Goal: Task Accomplishment & Management: Use online tool/utility

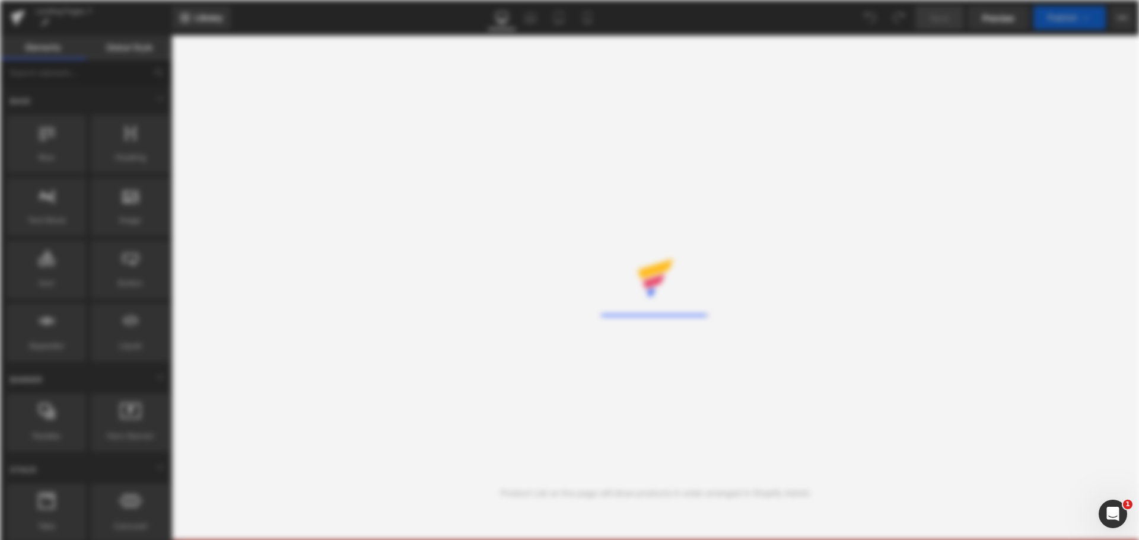
click at [98, 18] on div "Rendering Content" at bounding box center [569, 270] width 1139 height 540
click at [326, 171] on div "Rendering Content" at bounding box center [569, 270] width 1139 height 540
drag, startPoint x: 615, startPoint y: 232, endPoint x: 597, endPoint y: 210, distance: 28.6
click at [615, 231] on div "Rendering Content" at bounding box center [569, 270] width 1139 height 540
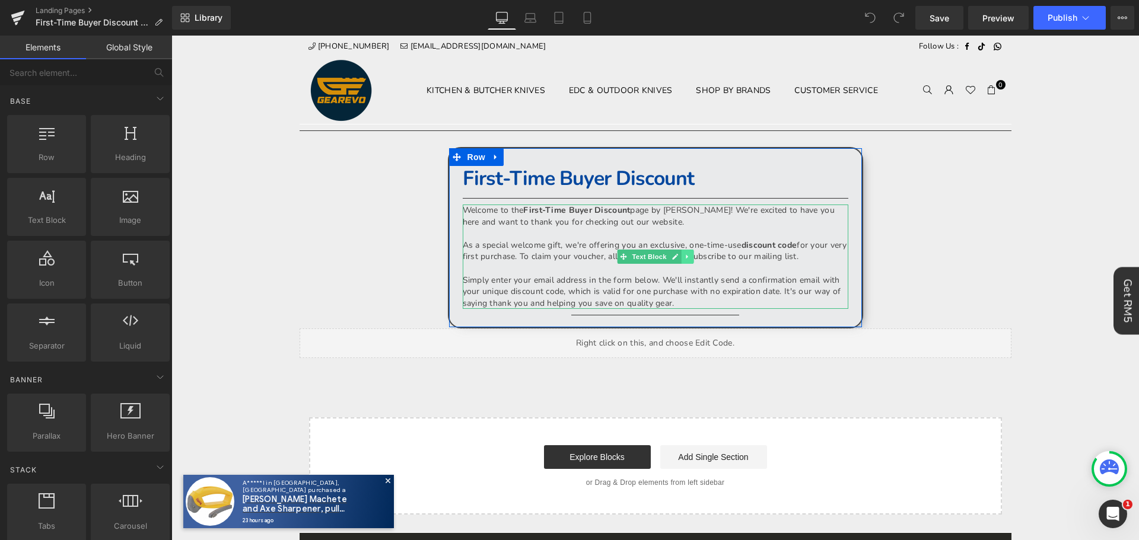
click at [686, 259] on icon at bounding box center [687, 257] width 2 height 4
click at [677, 260] on icon at bounding box center [680, 257] width 7 height 7
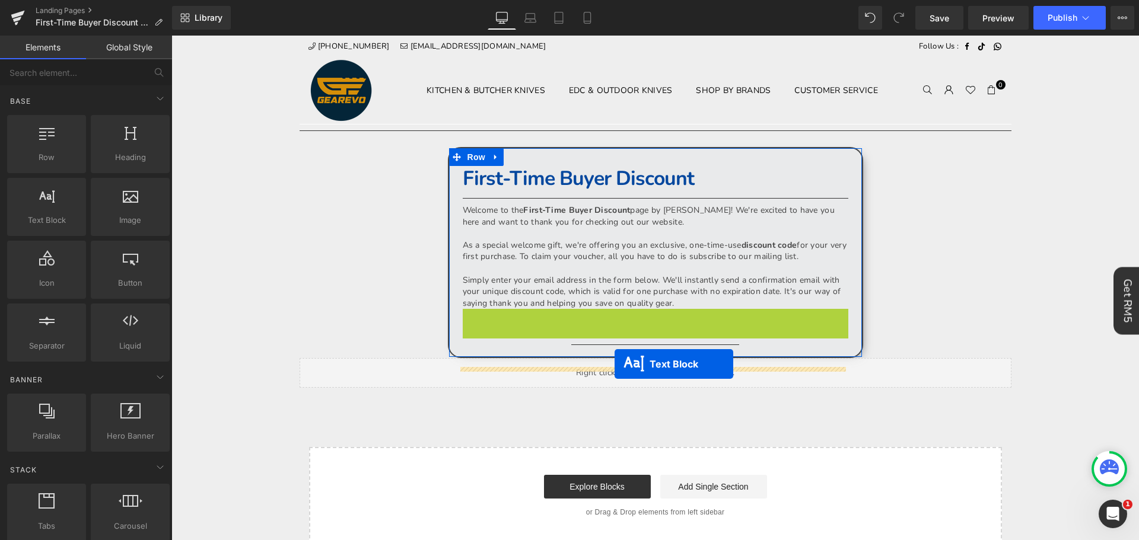
drag, startPoint x: 616, startPoint y: 377, endPoint x: 615, endPoint y: 364, distance: 12.6
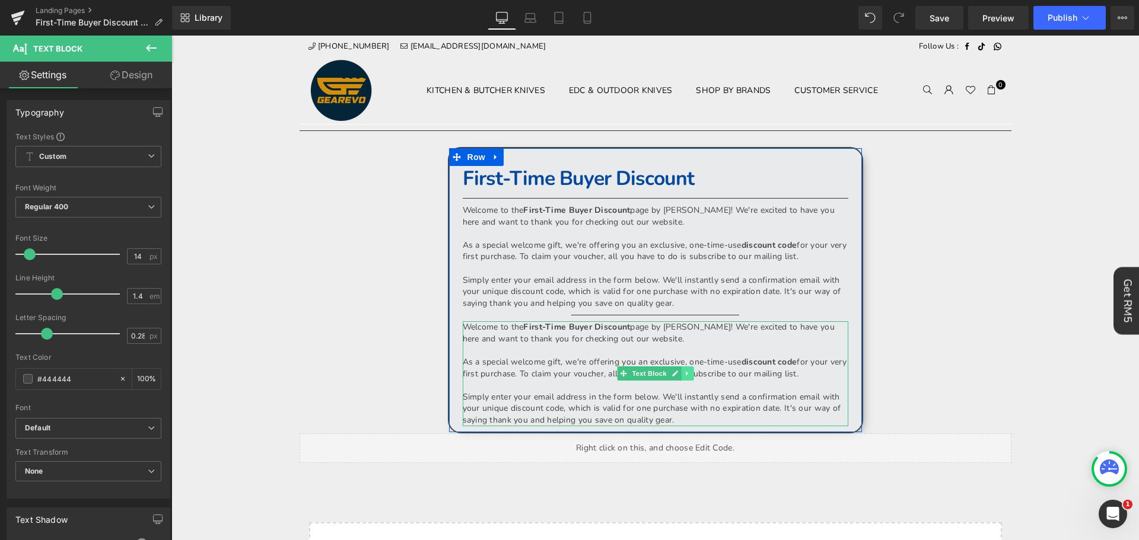
click at [684, 377] on icon at bounding box center [687, 373] width 7 height 7
click at [615, 381] on link "Text Block" at bounding box center [625, 374] width 52 height 14
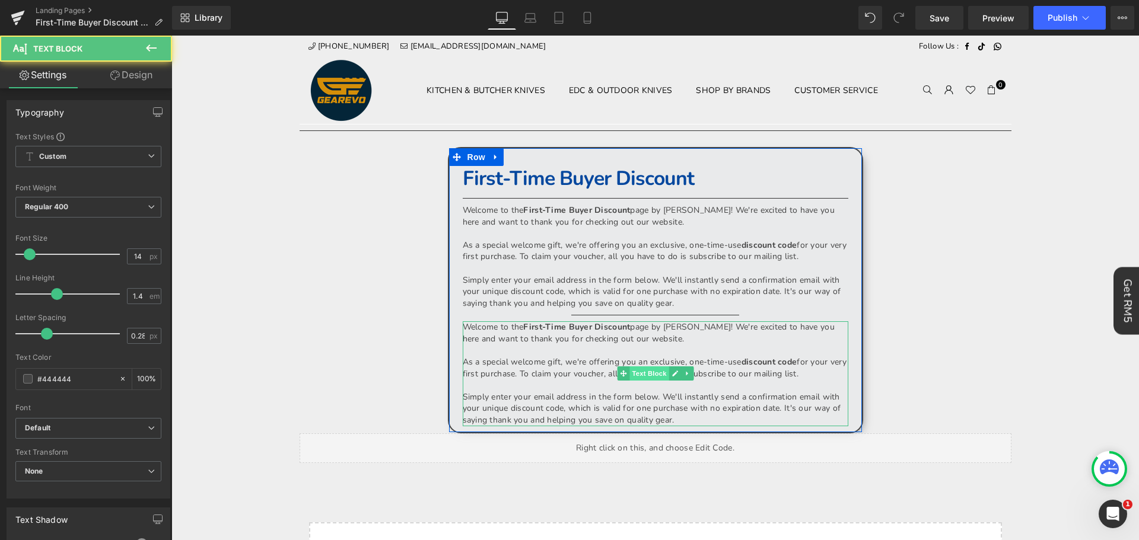
click at [645, 381] on span "Text Block" at bounding box center [648, 374] width 39 height 14
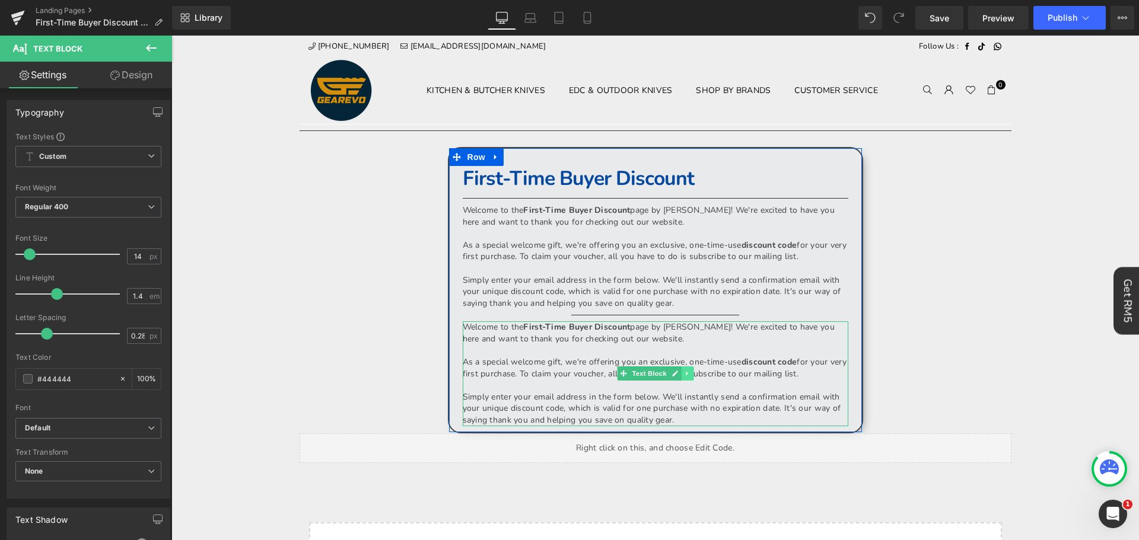
click at [686, 376] on icon at bounding box center [687, 374] width 2 height 4
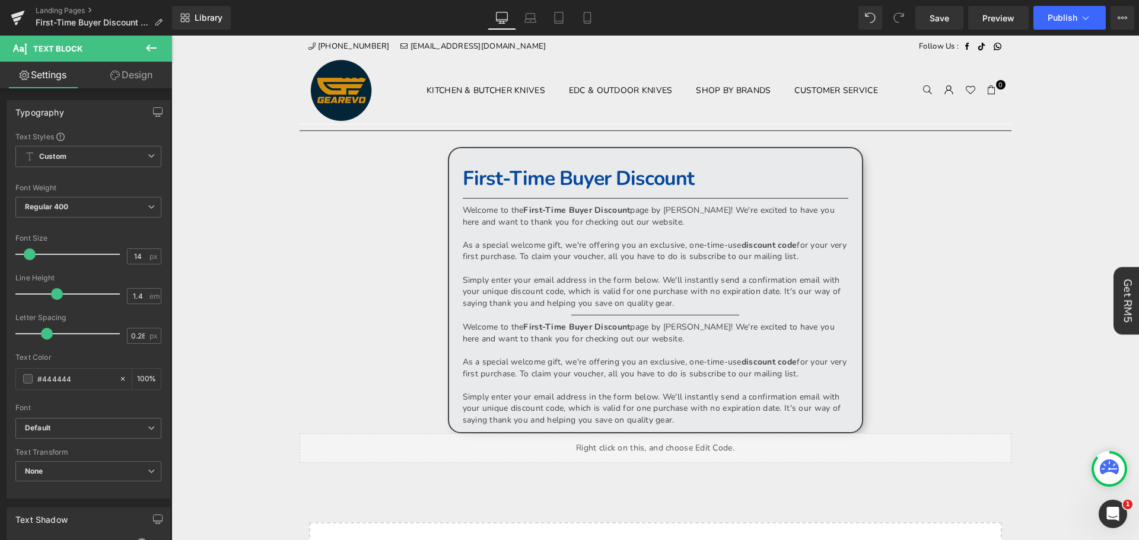
click at [315, 268] on div "Separator First-Time Buyer Discount Heading Separator Welcome to the First-Time…" at bounding box center [656, 372] width 712 height 495
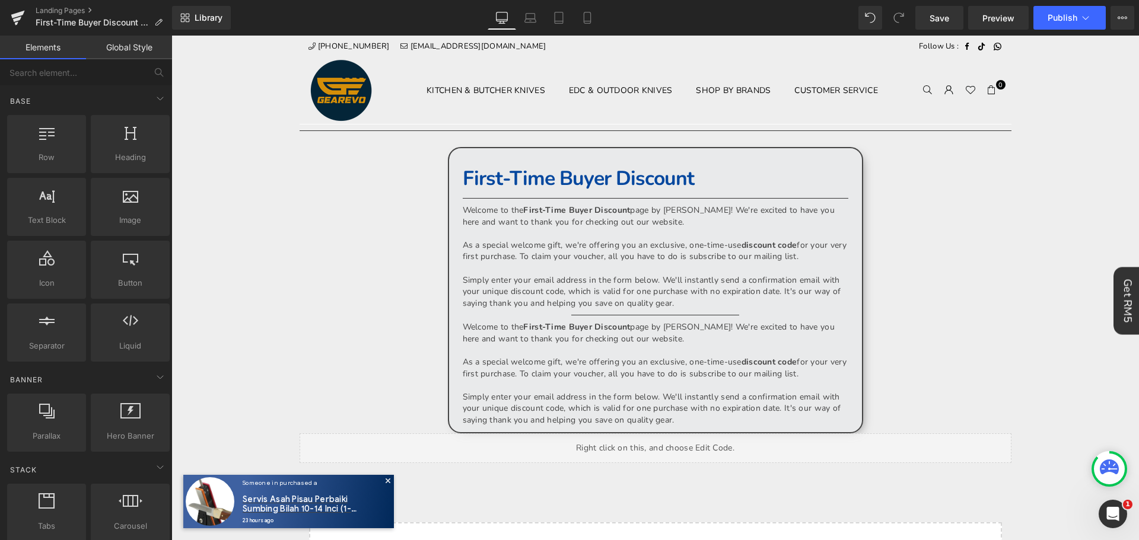
click at [62, 47] on link "Elements" at bounding box center [43, 48] width 86 height 24
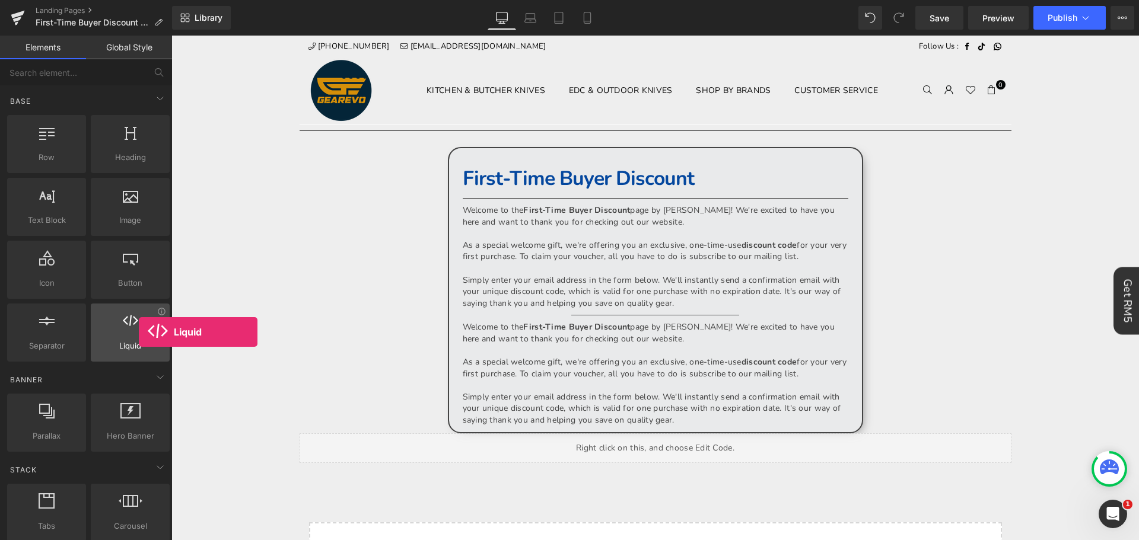
click at [139, 332] on div at bounding box center [130, 326] width 72 height 27
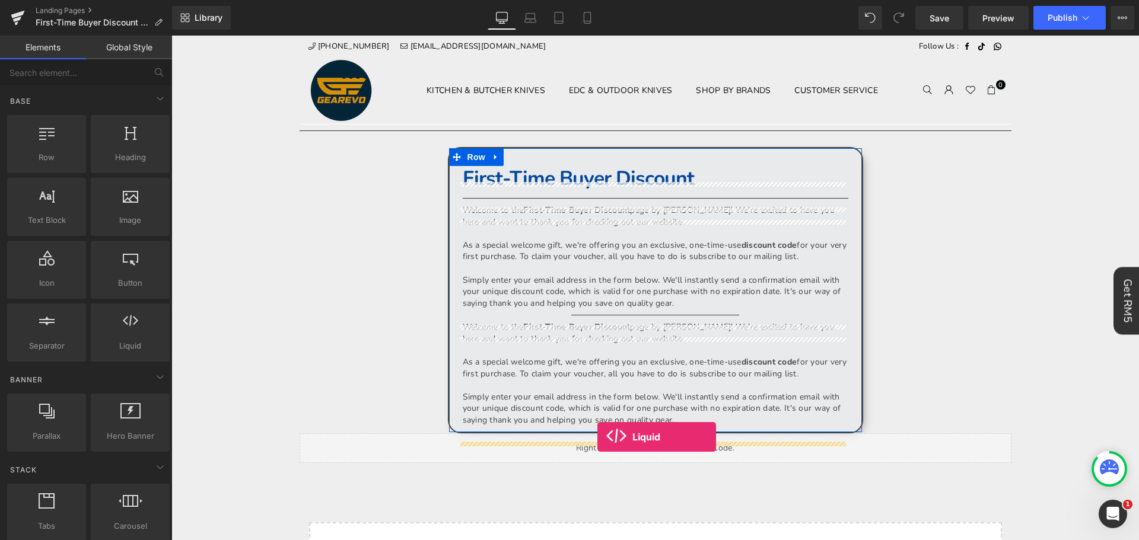
drag, startPoint x: 332, startPoint y: 374, endPoint x: 597, endPoint y: 437, distance: 272.7
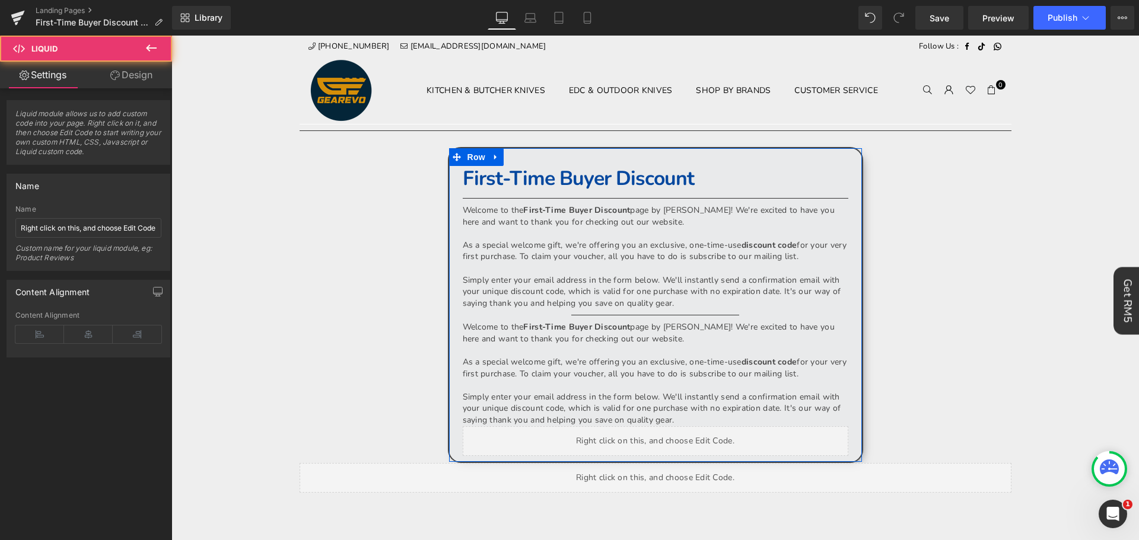
click at [653, 377] on p "As a special welcome gift, we're offering you an exclusive, one-time-use discou…" at bounding box center [656, 368] width 386 height 23
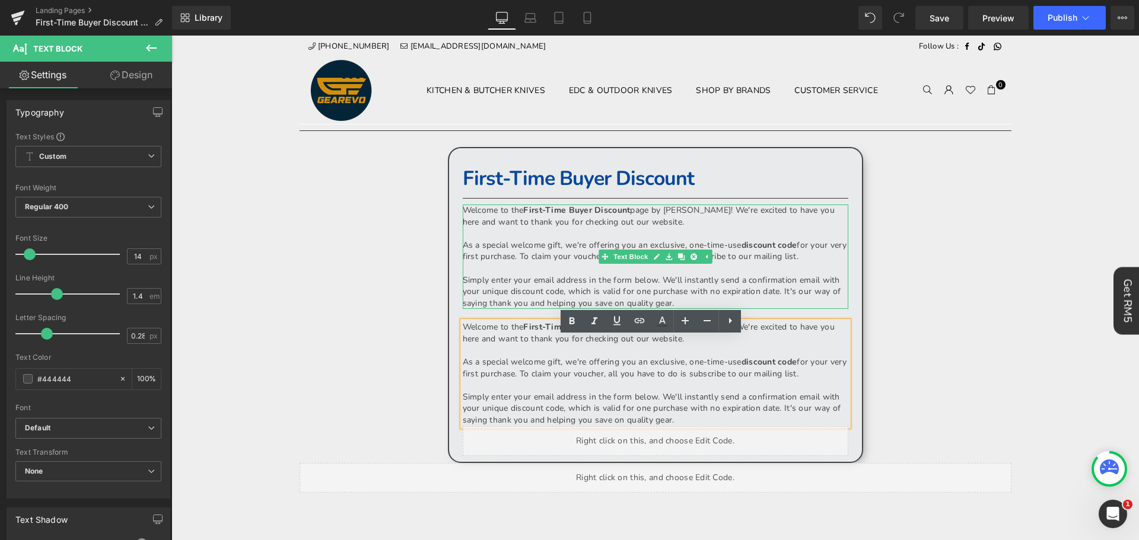
click at [817, 301] on p "Simply enter your email address in the form below. We'll instantly send a confi…" at bounding box center [656, 292] width 386 height 35
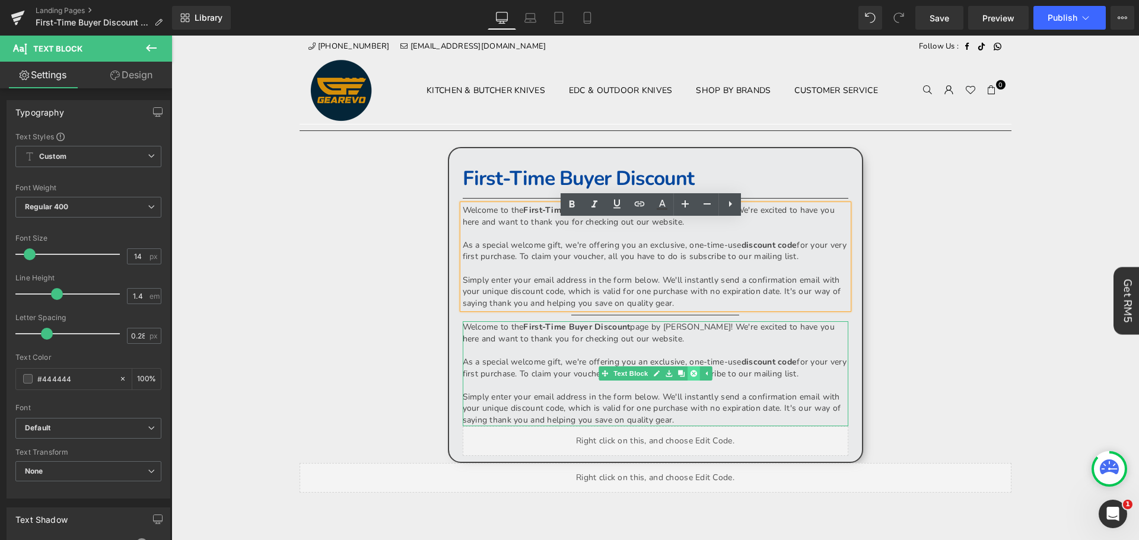
click at [690, 377] on icon at bounding box center [693, 374] width 7 height 7
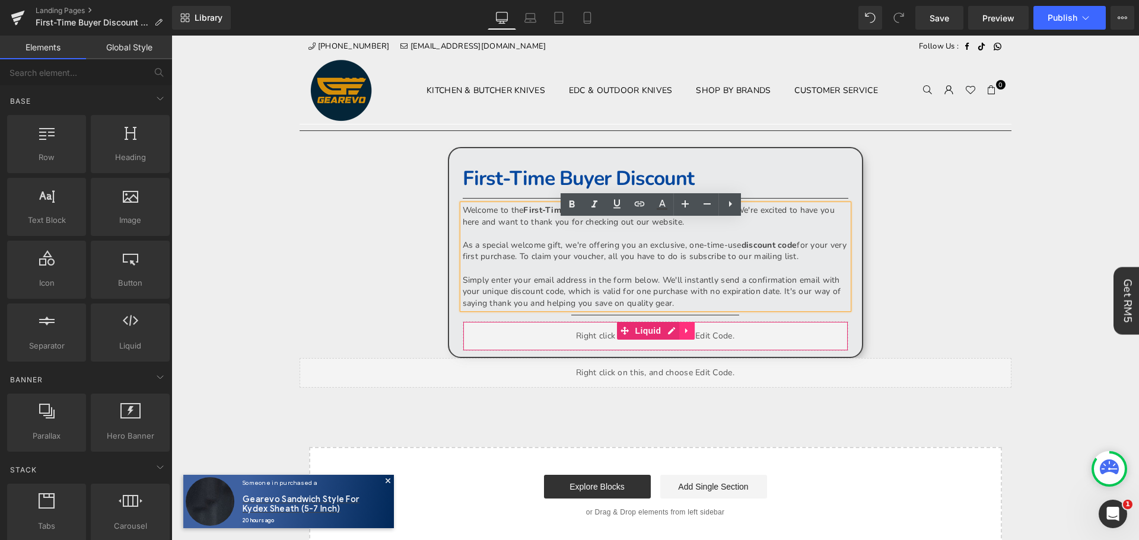
click at [683, 336] on icon at bounding box center [687, 331] width 8 height 9
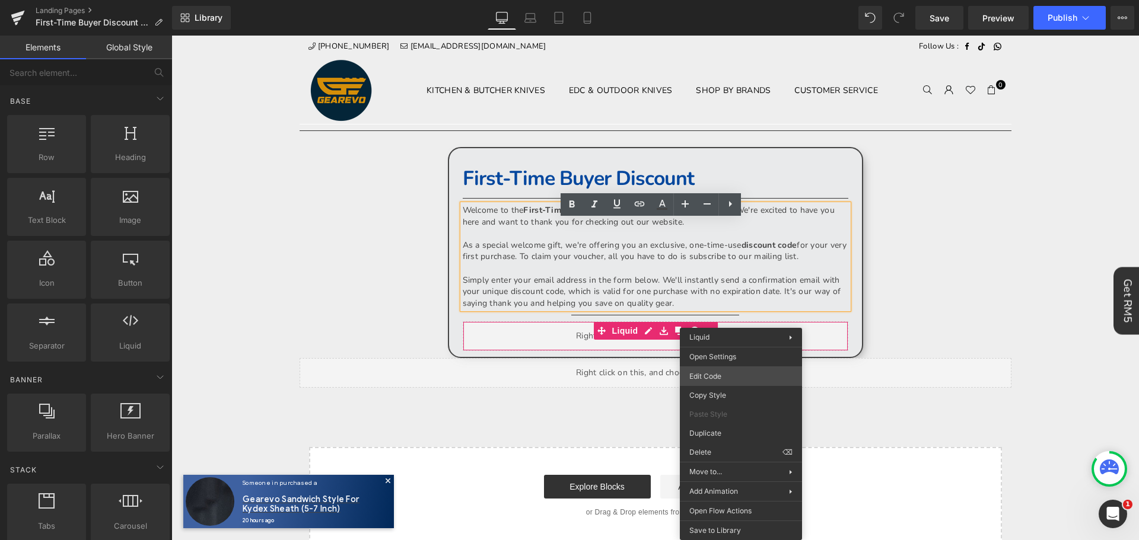
click at [730, 0] on div "Liquid You are previewing how the will restyle your page. You can not edit Elem…" at bounding box center [569, 0] width 1139 height 0
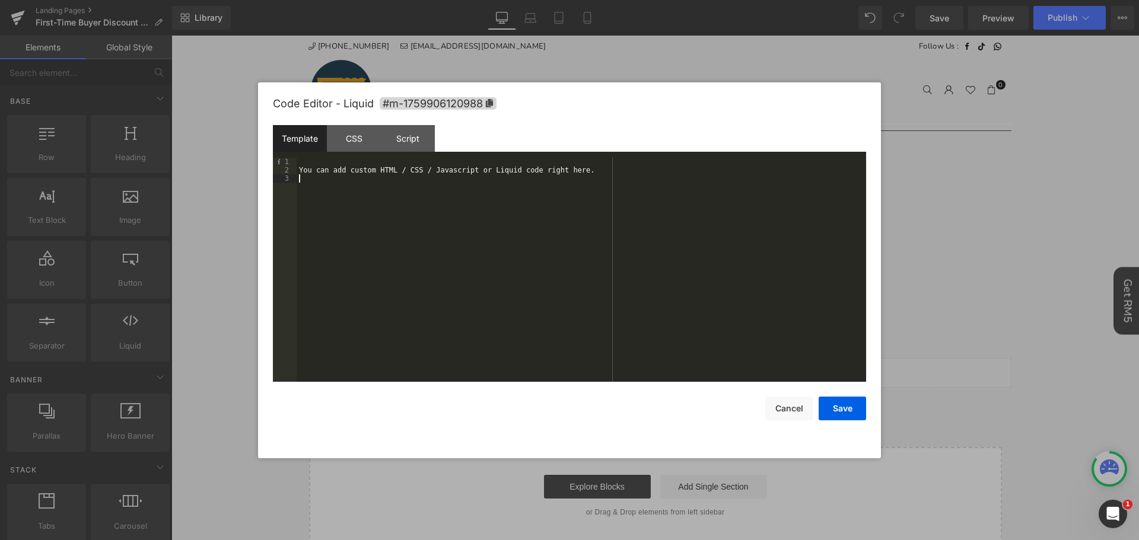
click at [552, 238] on div "You can add custom HTML / CSS / Javascript or Liquid code right here." at bounding box center [582, 278] width 570 height 241
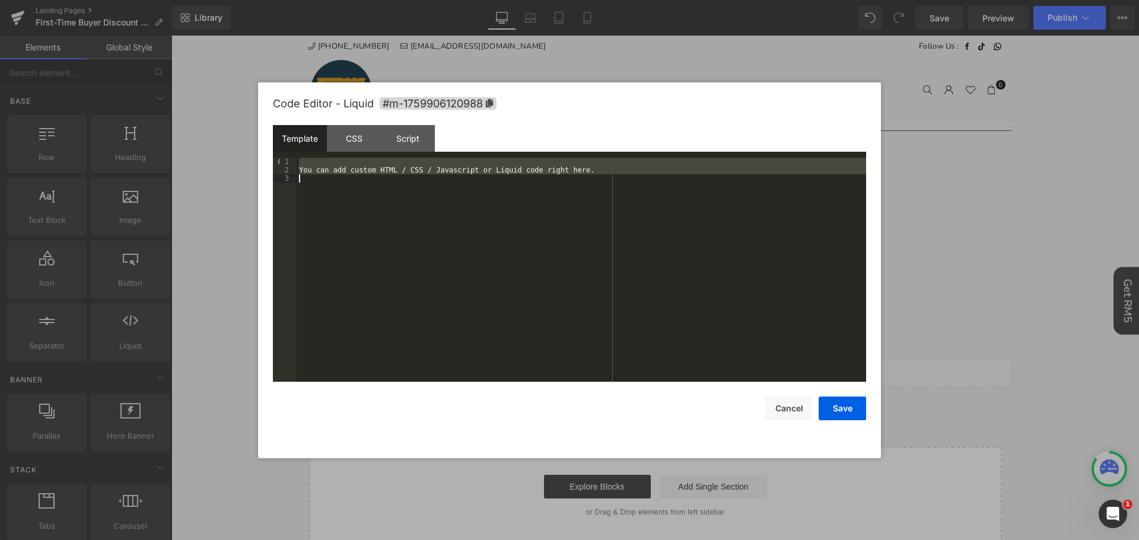
scroll to position [66, 0]
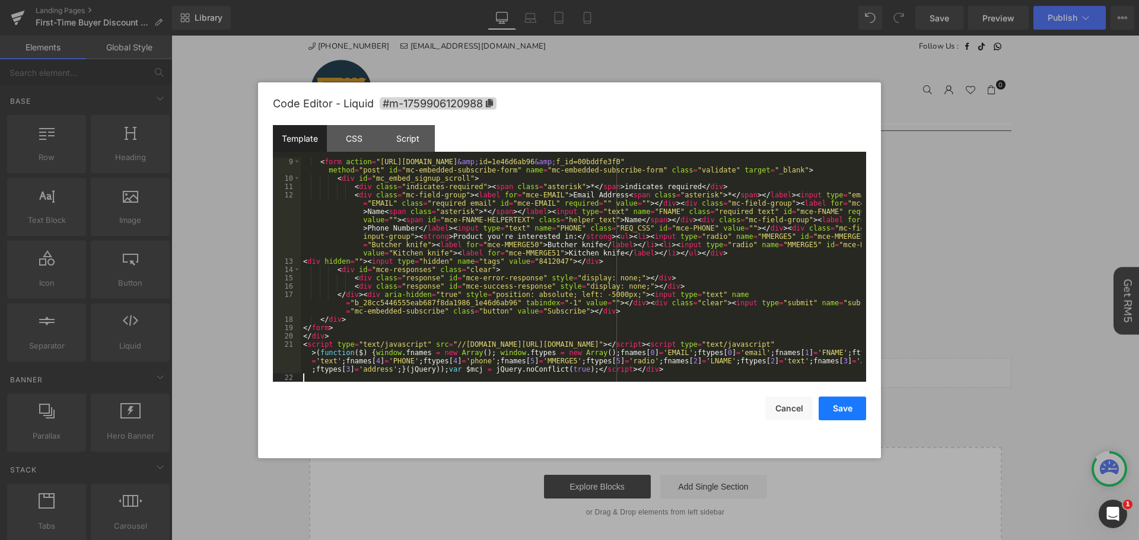
click at [838, 410] on button "Save" at bounding box center [842, 409] width 47 height 24
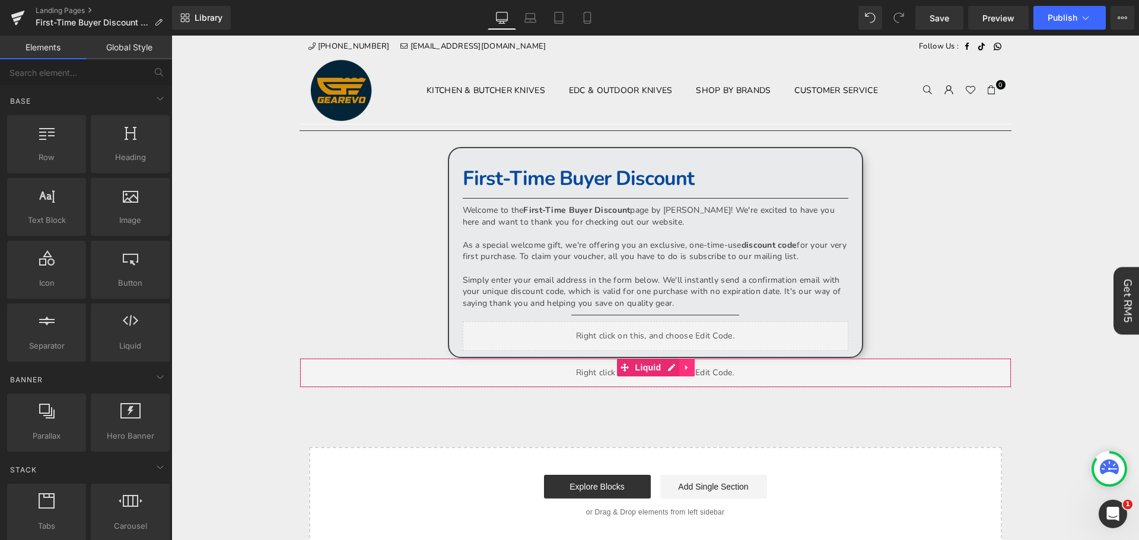
click at [686, 373] on icon at bounding box center [687, 368] width 8 height 9
click at [691, 372] on icon at bounding box center [695, 368] width 8 height 8
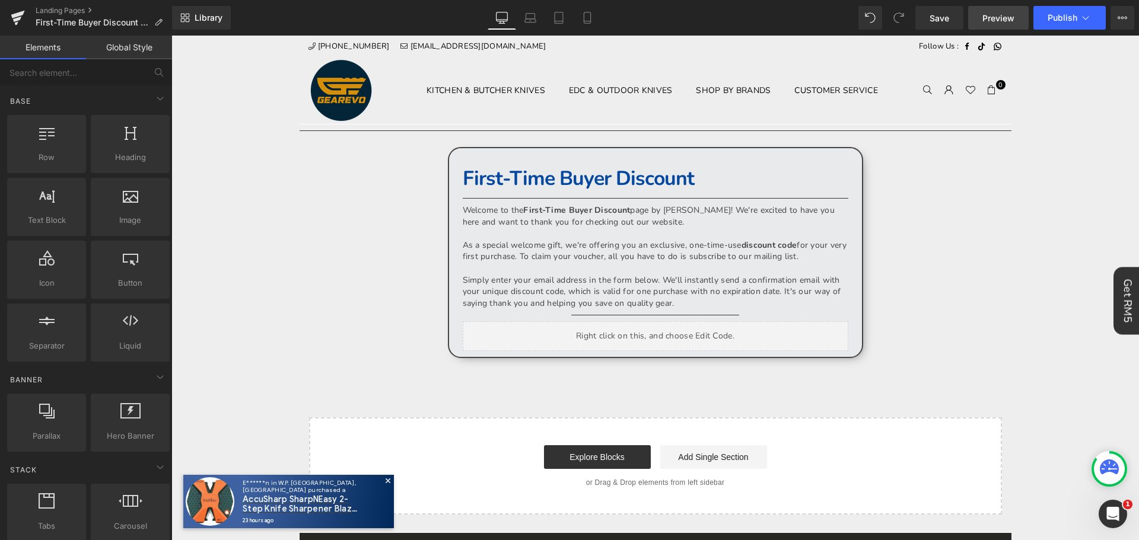
click at [1004, 17] on span "Preview" at bounding box center [998, 18] width 32 height 12
click at [939, 12] on span "Save" at bounding box center [940, 18] width 20 height 12
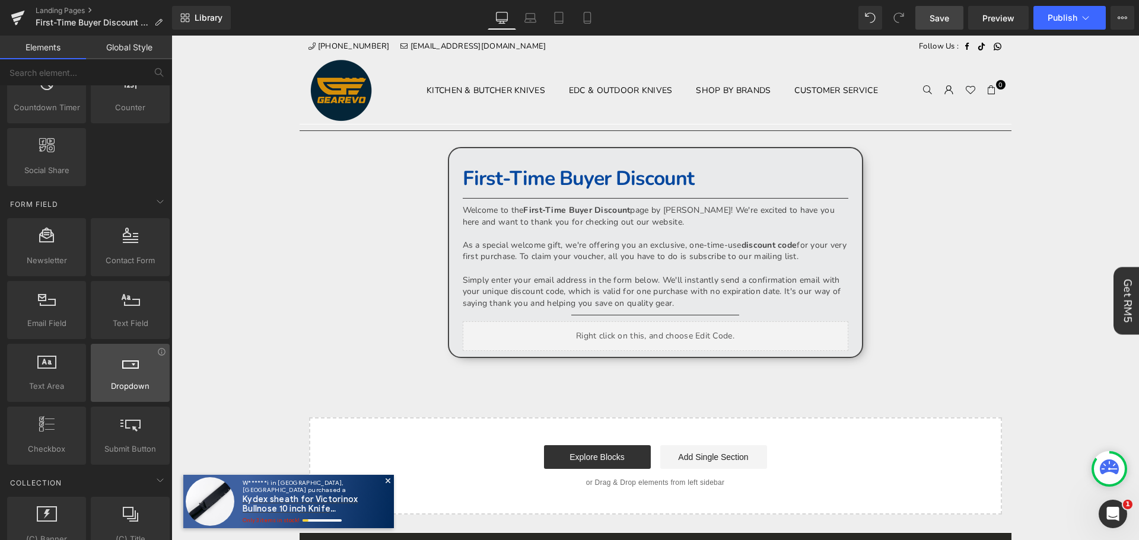
scroll to position [1602, 0]
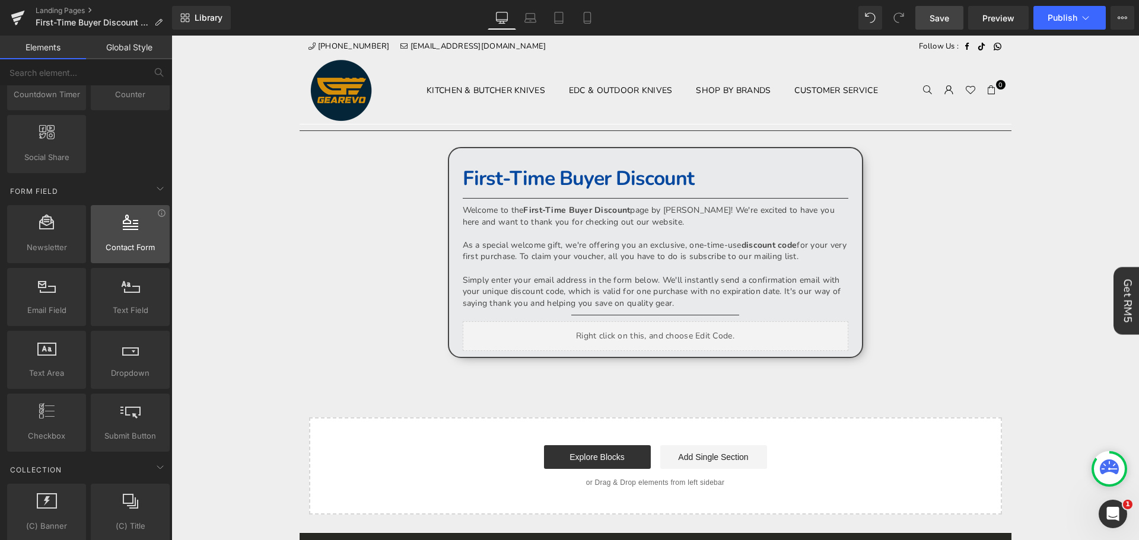
click at [129, 229] on icon at bounding box center [130, 222] width 15 height 15
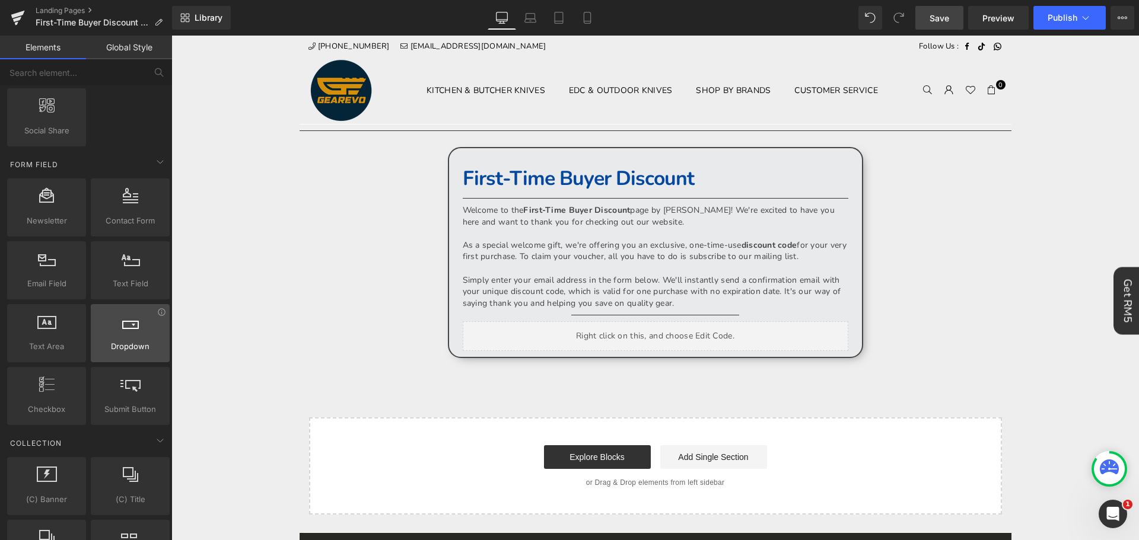
scroll to position [1628, 0]
click at [943, 18] on span "Save" at bounding box center [940, 18] width 20 height 12
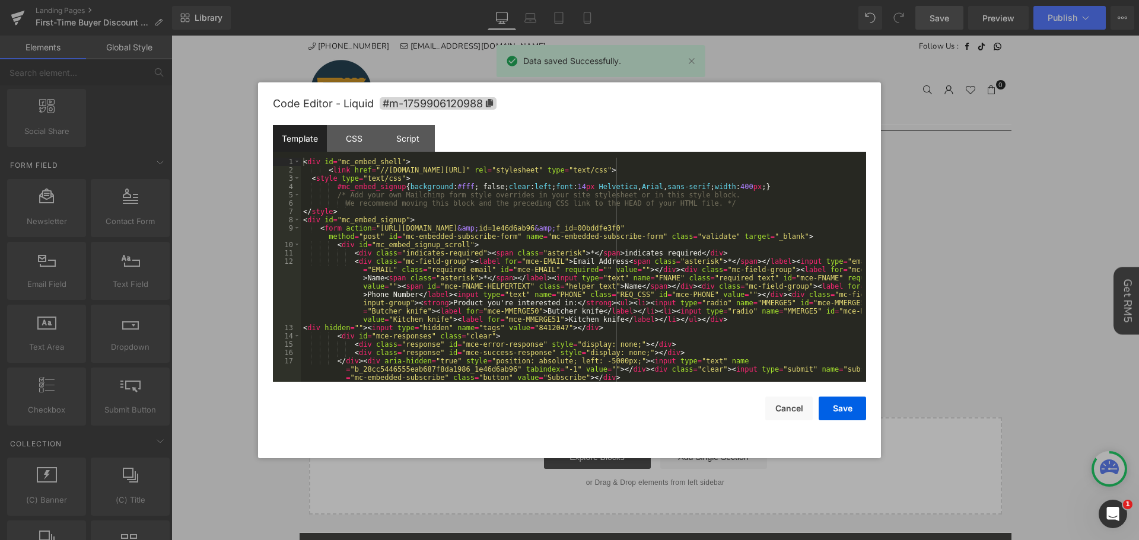
click at [676, 0] on div "Contact Form You are previewing how the will restyle your page. You can not edi…" at bounding box center [569, 0] width 1139 height 0
drag, startPoint x: 461, startPoint y: 184, endPoint x: 446, endPoint y: 186, distance: 15.5
click at [446, 186] on div "< div id = "mc_embed_shell" > < link href = "//[DOMAIN_NAME][URL]" rel = "style…" at bounding box center [581, 278] width 561 height 241
drag, startPoint x: 467, startPoint y: 186, endPoint x: 405, endPoint y: 189, distance: 62.4
click at [402, 189] on div "< div id = "mc_embed_shell" > < link href = "//[DOMAIN_NAME][URL]" rel = "style…" at bounding box center [581, 278] width 561 height 241
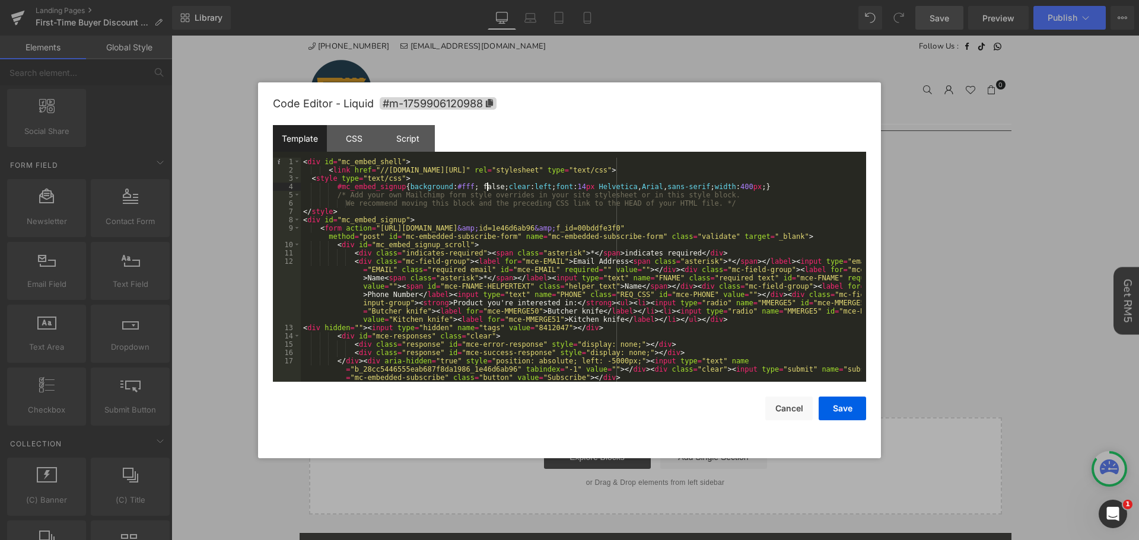
click at [486, 187] on div "< div id = "mc_embed_shell" > < link href = "//[DOMAIN_NAME][URL]" rel = "style…" at bounding box center [581, 278] width 561 height 241
drag, startPoint x: 491, startPoint y: 186, endPoint x: 402, endPoint y: 184, distance: 89.0
click at [402, 184] on div "< div id = "mc_embed_shell" > < link href = "//[DOMAIN_NAME][URL]" rel = "style…" at bounding box center [581, 278] width 561 height 241
click at [850, 406] on button "Save" at bounding box center [842, 409] width 47 height 24
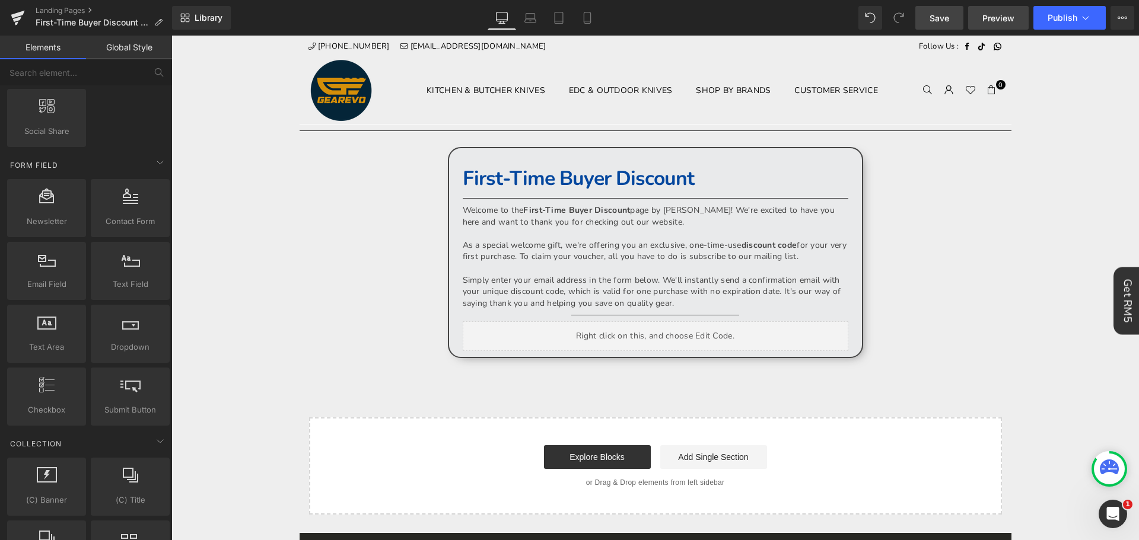
click at [997, 16] on span "Preview" at bounding box center [998, 18] width 32 height 12
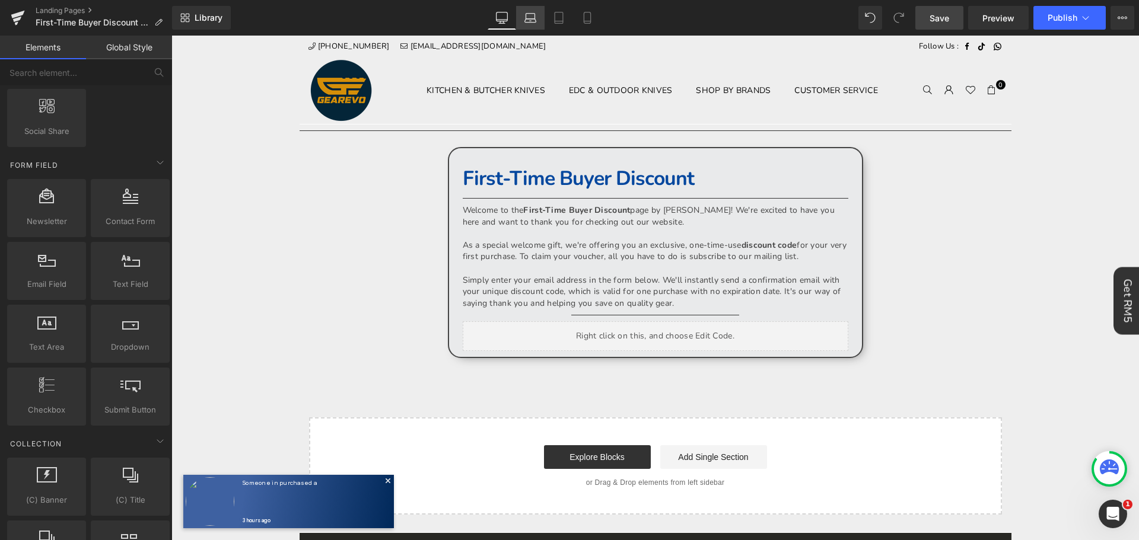
click at [532, 21] on icon at bounding box center [531, 21] width 2 height 0
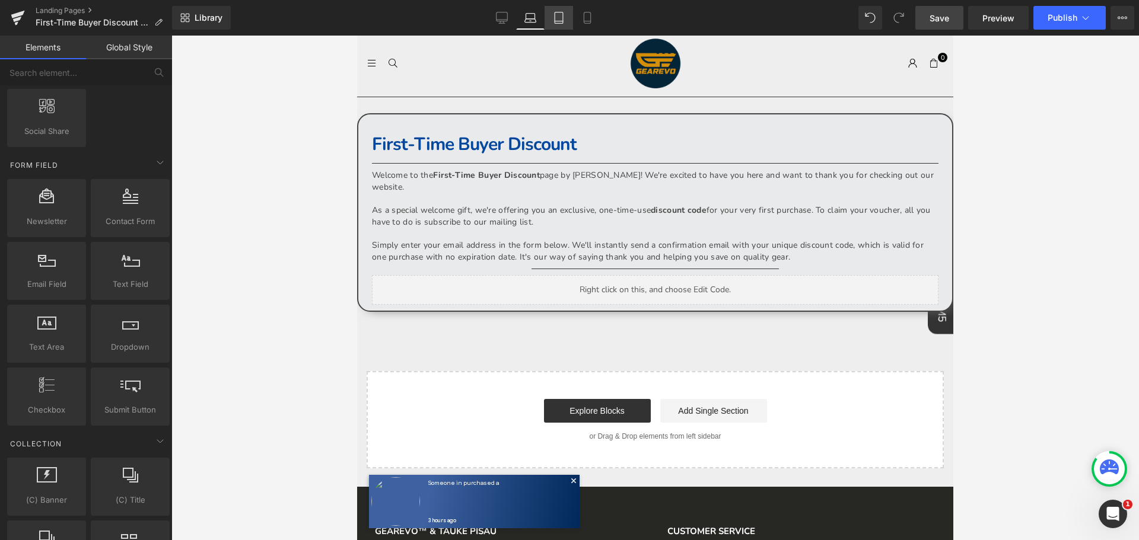
click at [560, 18] on icon at bounding box center [559, 18] width 12 height 12
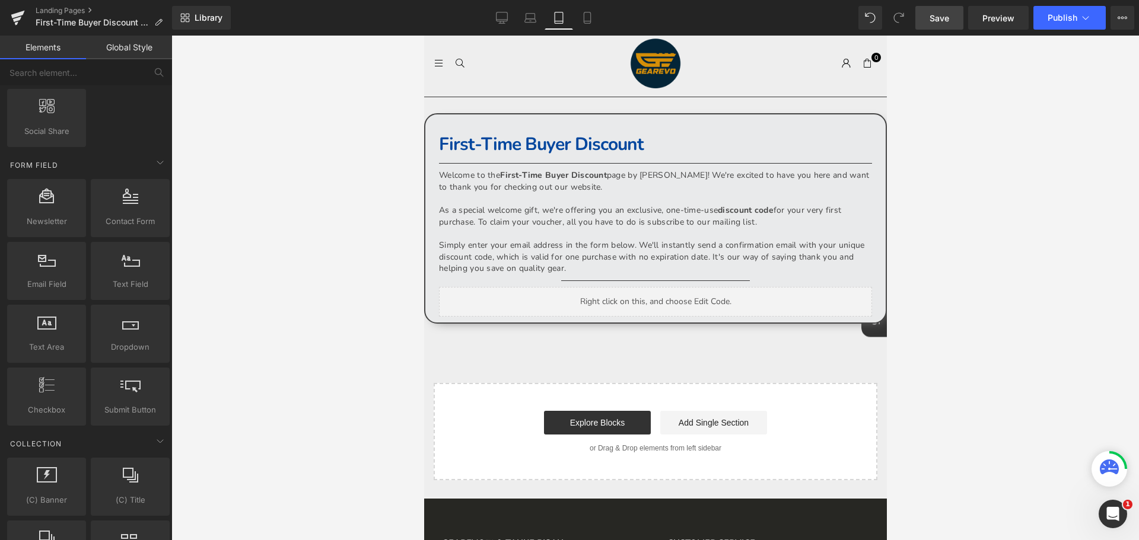
scroll to position [55, 0]
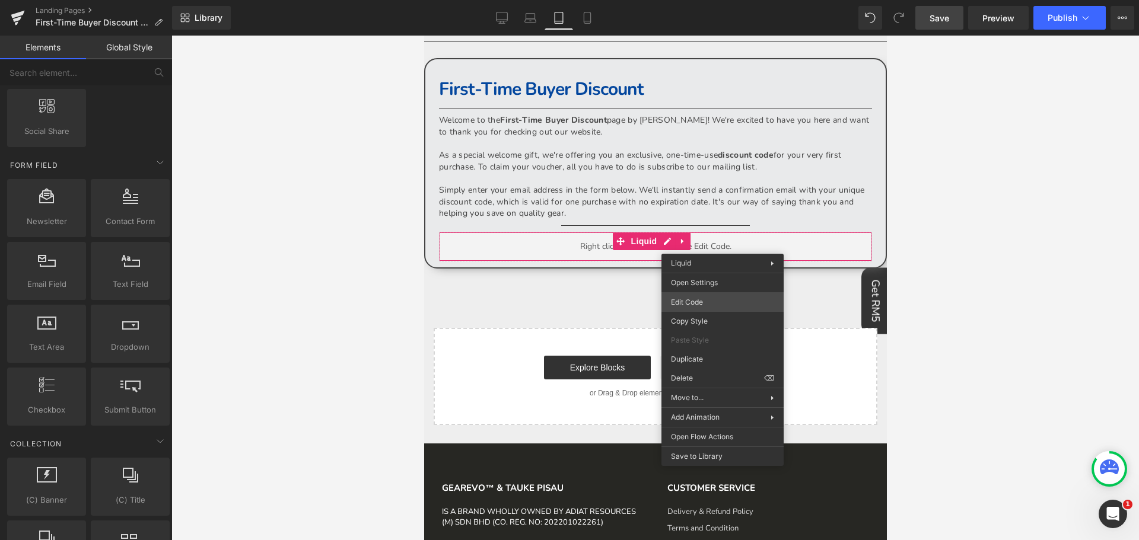
click at [708, 0] on div "Contact Form You are previewing how the will restyle your page. You can not edi…" at bounding box center [569, 0] width 1139 height 0
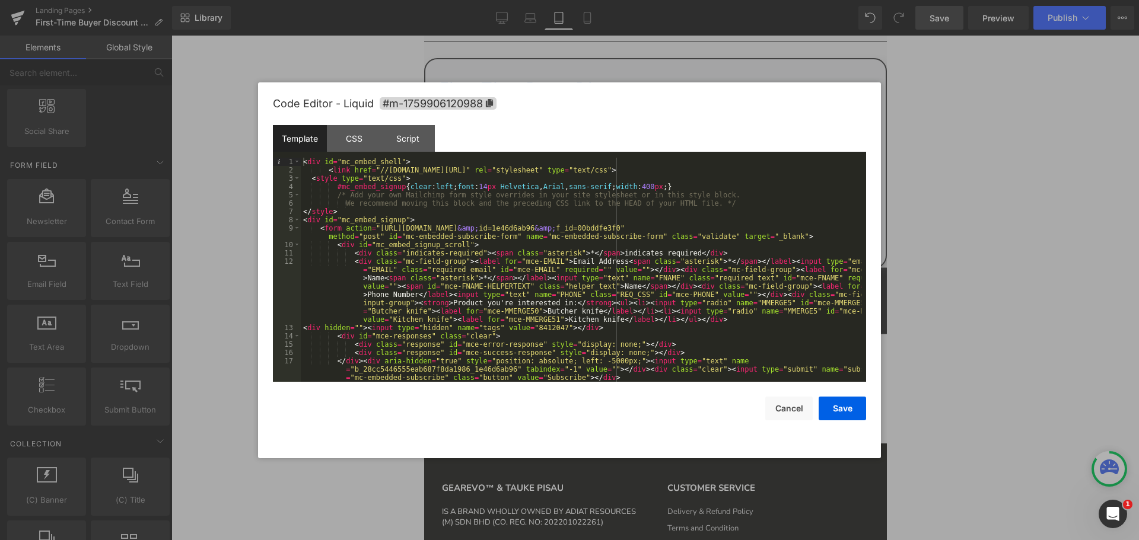
click at [704, 186] on div "< div id = "mc_embed_shell" > < link href = "//[DOMAIN_NAME][URL]" rel = "style…" at bounding box center [581, 278] width 561 height 241
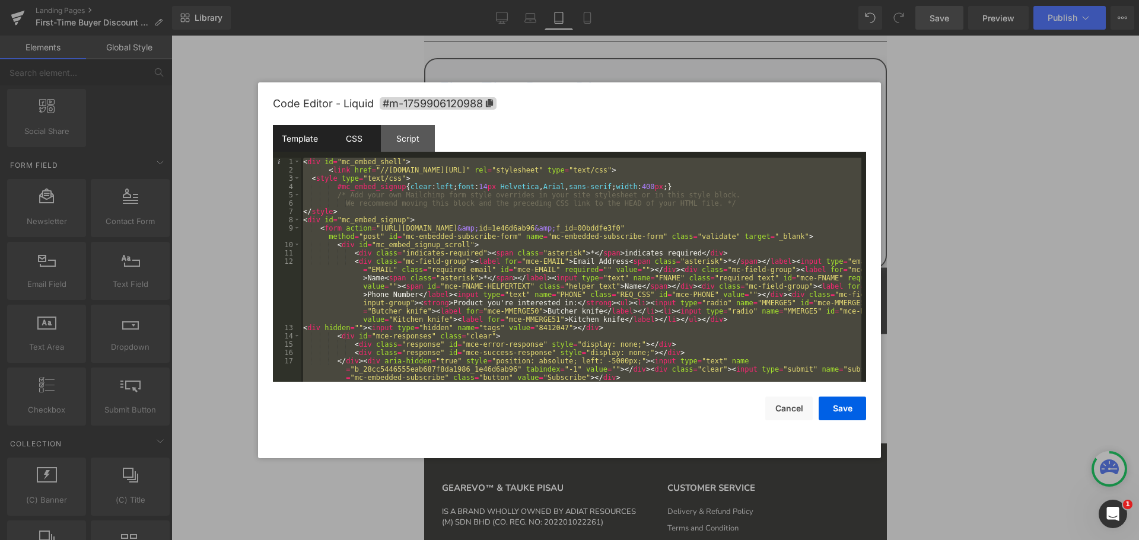
click at [354, 142] on div "CSS" at bounding box center [354, 138] width 54 height 27
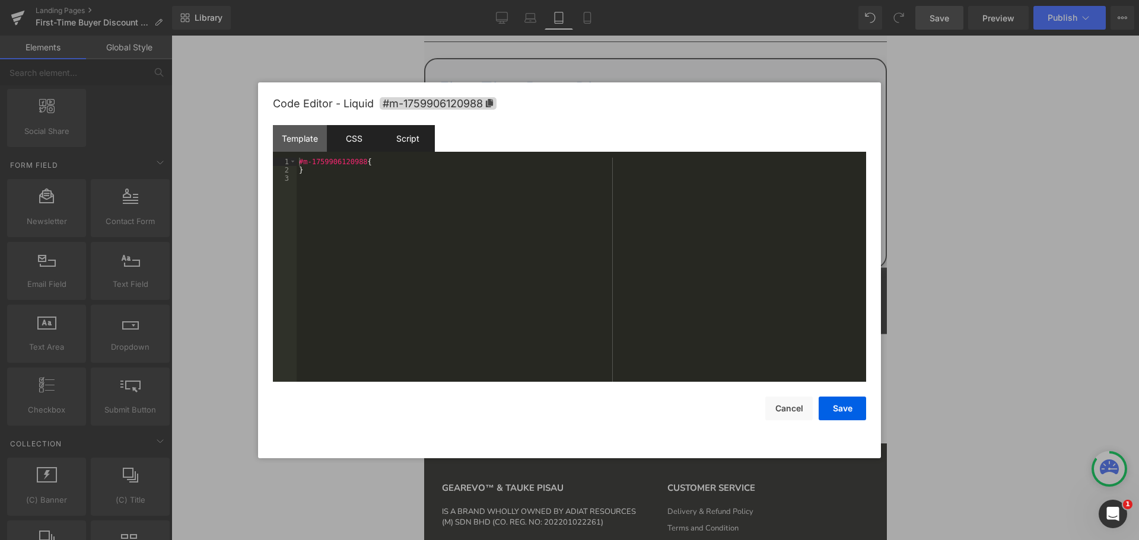
click at [413, 142] on div "Script" at bounding box center [408, 138] width 54 height 27
click at [297, 142] on div "Template" at bounding box center [300, 138] width 54 height 27
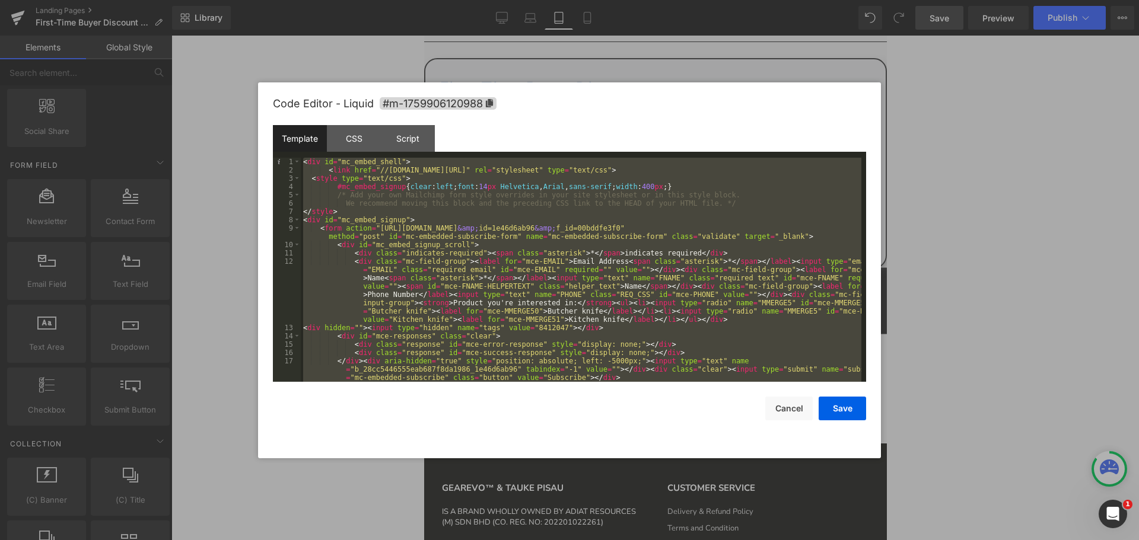
click at [785, 311] on div "< div id = "mc_embed_shell" > < link href = "//[DOMAIN_NAME][URL]" rel = "style…" at bounding box center [581, 270] width 561 height 224
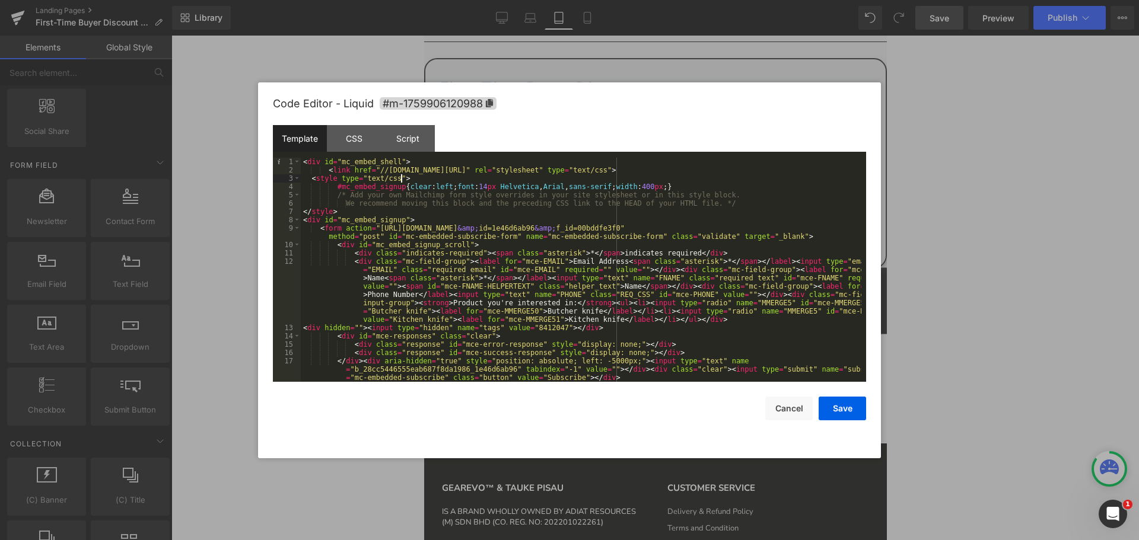
click at [715, 180] on div "< div id = "mc_embed_shell" > < link href = "//[DOMAIN_NAME][URL]" rel = "style…" at bounding box center [581, 278] width 561 height 241
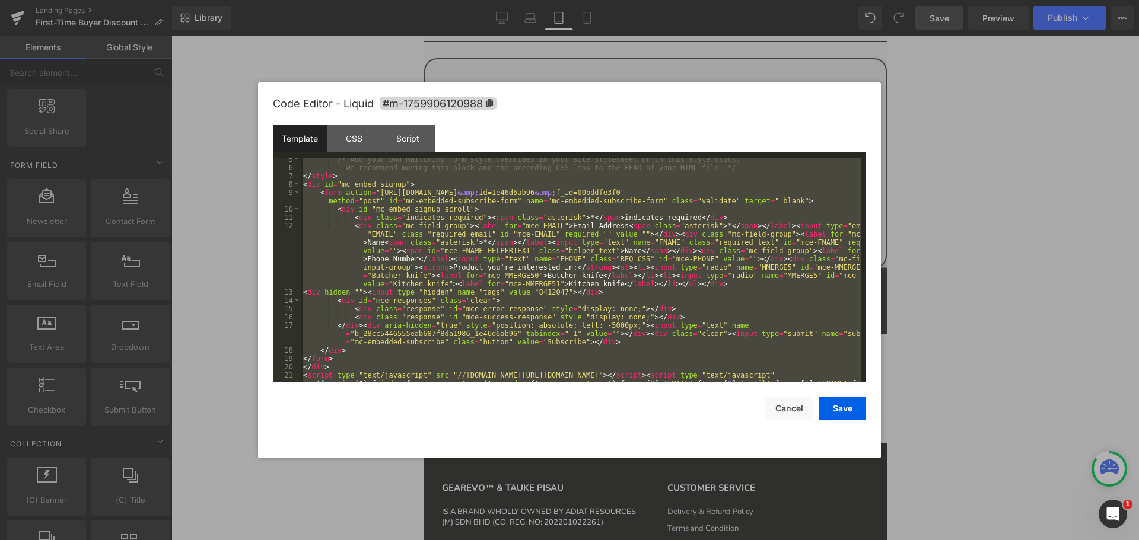
scroll to position [66, 0]
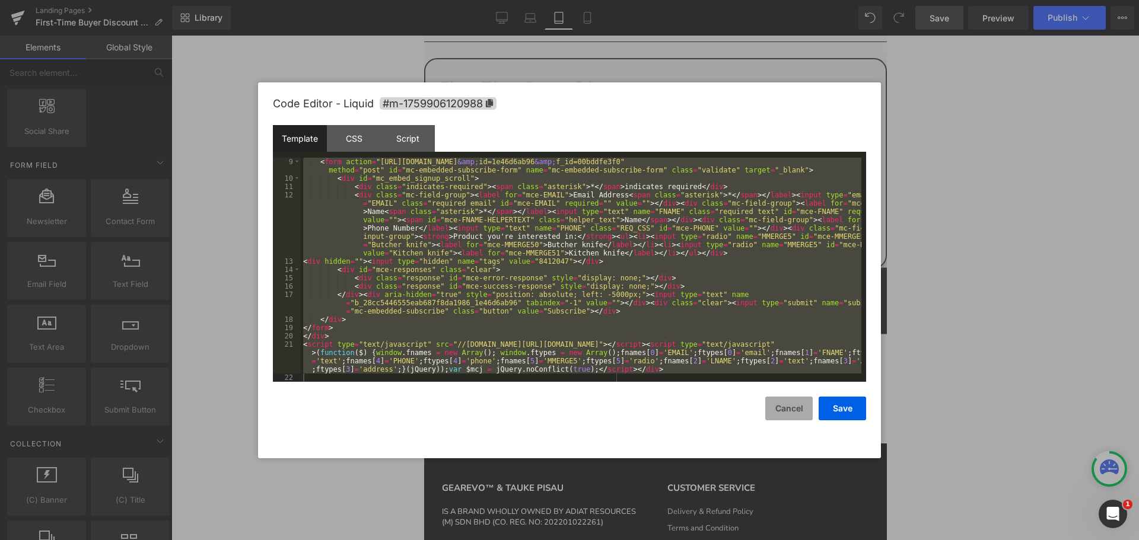
click at [782, 406] on button "Cancel" at bounding box center [788, 409] width 47 height 24
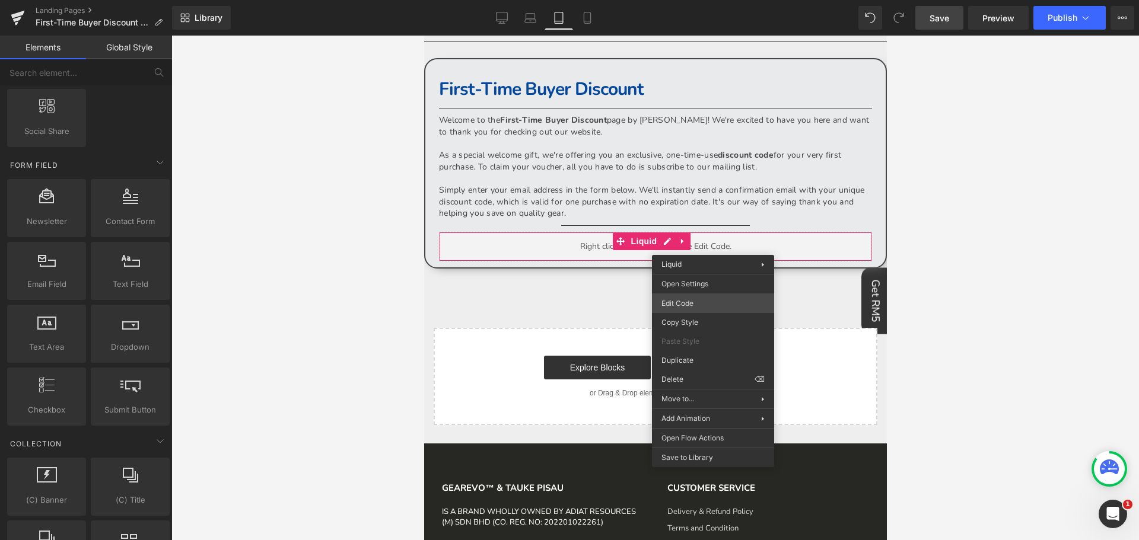
click at [710, 0] on div "Contact Form You are previewing how the will restyle your page. You can not edi…" at bounding box center [569, 0] width 1139 height 0
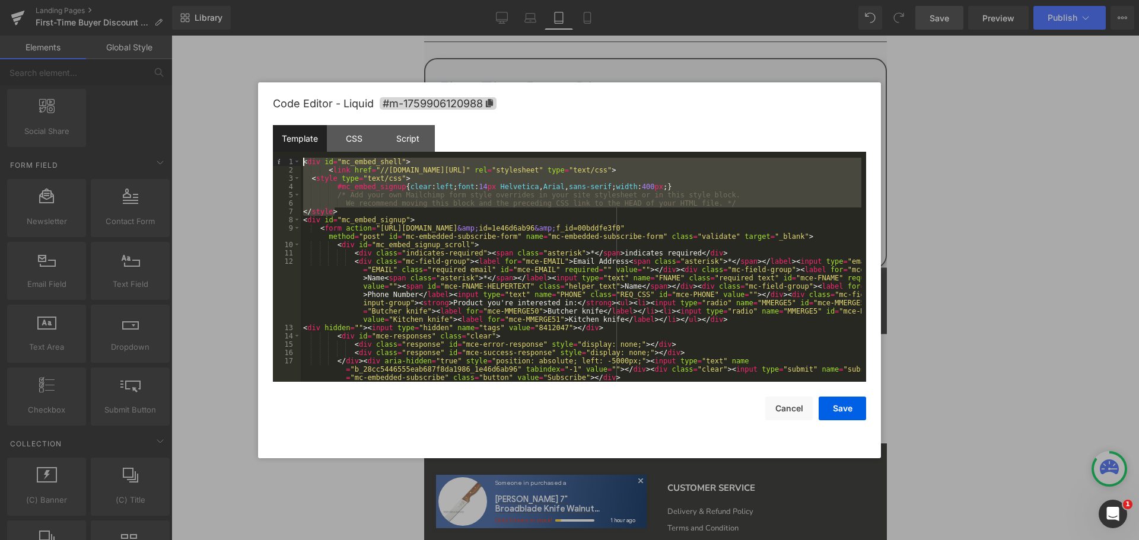
drag, startPoint x: 346, startPoint y: 212, endPoint x: 272, endPoint y: 161, distance: 90.3
click at [272, 161] on div "Code Editor - Liquid #m-1759906120988 Template CSS Script Data 1 2 3 4 5 6 7 8 …" at bounding box center [569, 270] width 623 height 376
click at [303, 160] on div "< div id = "mc_embed_shell" > < link href = "//[DOMAIN_NAME][URL]" rel = "style…" at bounding box center [581, 270] width 561 height 224
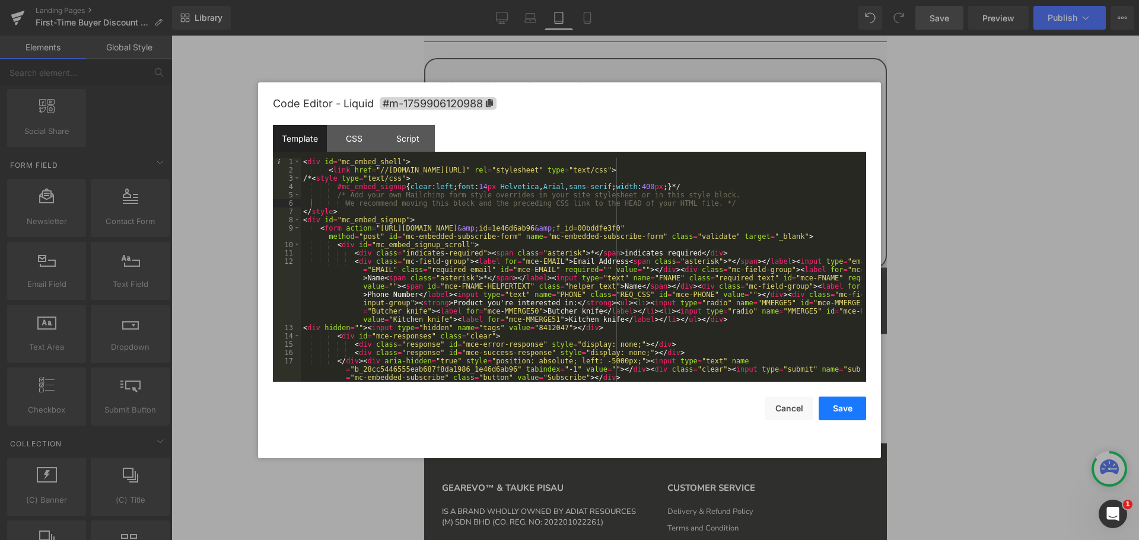
click at [850, 407] on button "Save" at bounding box center [842, 409] width 47 height 24
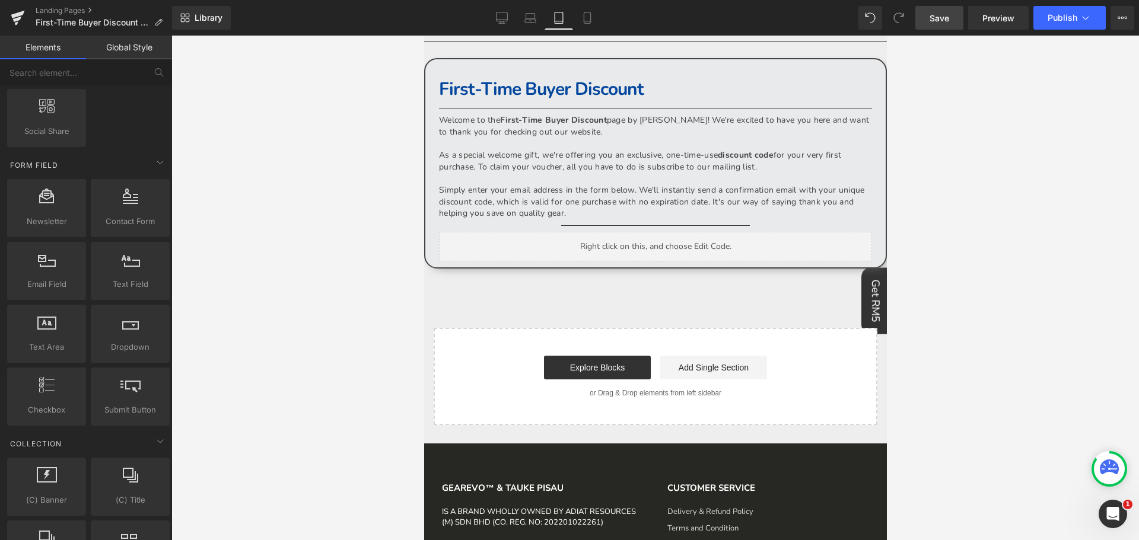
click at [944, 18] on span "Save" at bounding box center [940, 18] width 20 height 12
click at [1000, 23] on span "Preview" at bounding box center [998, 18] width 32 height 12
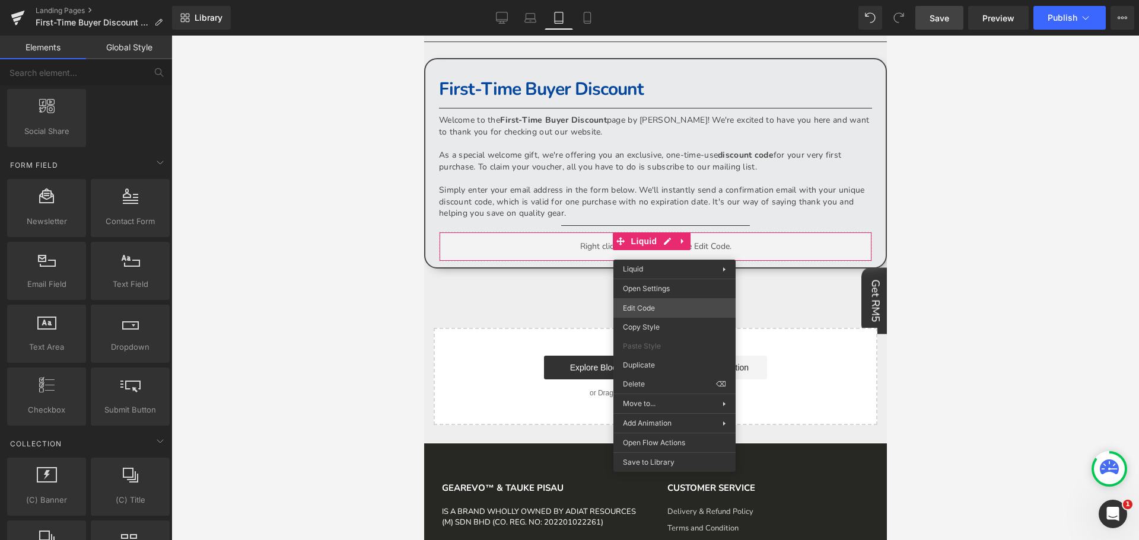
click at [677, 0] on div "Contact Form You are previewing how the will restyle your page. You can not edi…" at bounding box center [569, 0] width 1139 height 0
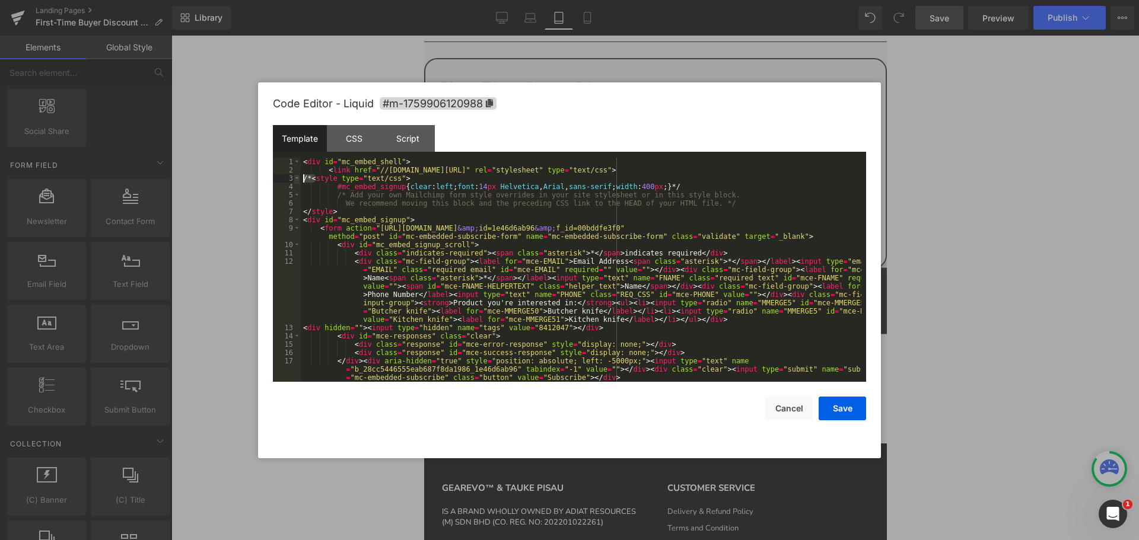
drag, startPoint x: 313, startPoint y: 177, endPoint x: 294, endPoint y: 176, distance: 19.6
click at [294, 176] on pre "1 2 3 4 5 6 7 8 9 10 11 12 13 14 15 16 17 18 < div id = "mc_embed_shell" > < li…" at bounding box center [569, 270] width 593 height 224
drag, startPoint x: 665, startPoint y: 185, endPoint x: 653, endPoint y: 184, distance: 12.5
click at [653, 184] on div "< div id = "mc_embed_shell" > < link href = "//[DOMAIN_NAME][URL]" rel = "style…" at bounding box center [581, 278] width 561 height 241
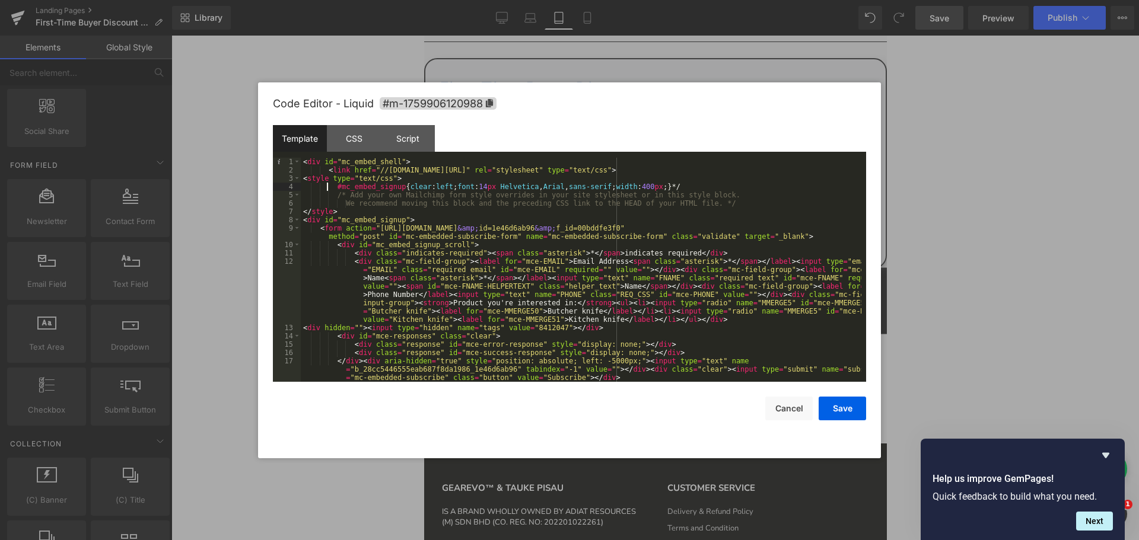
click at [328, 187] on div "< div id = "mc_embed_shell" > < link href = "//[DOMAIN_NAME][URL]" rel = "style…" at bounding box center [581, 278] width 561 height 241
click at [839, 408] on button "Save" at bounding box center [842, 409] width 47 height 24
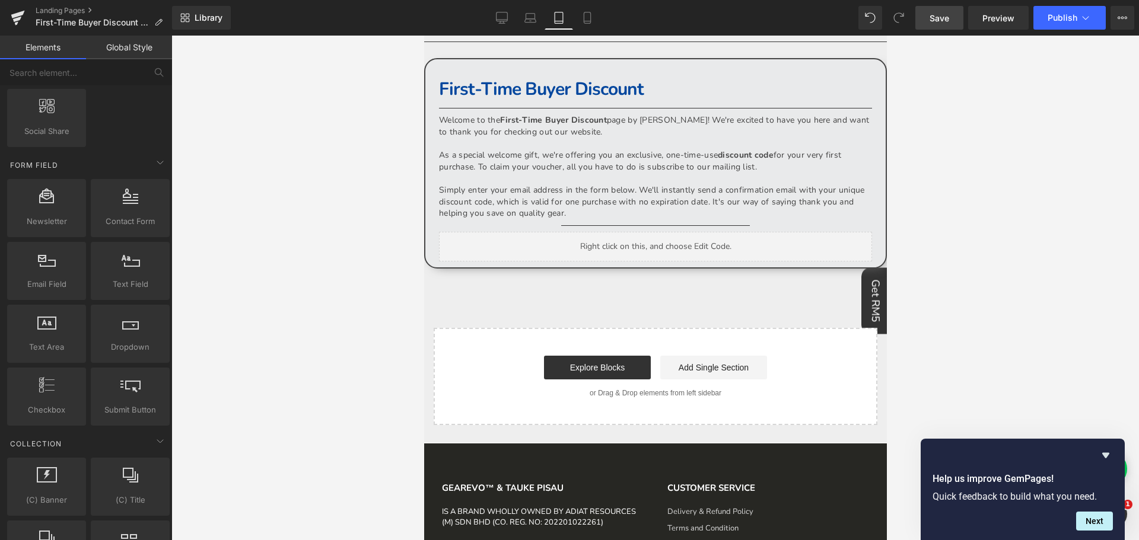
click at [946, 17] on span "Save" at bounding box center [940, 18] width 20 height 12
click at [1000, 20] on span "Preview" at bounding box center [998, 18] width 32 height 12
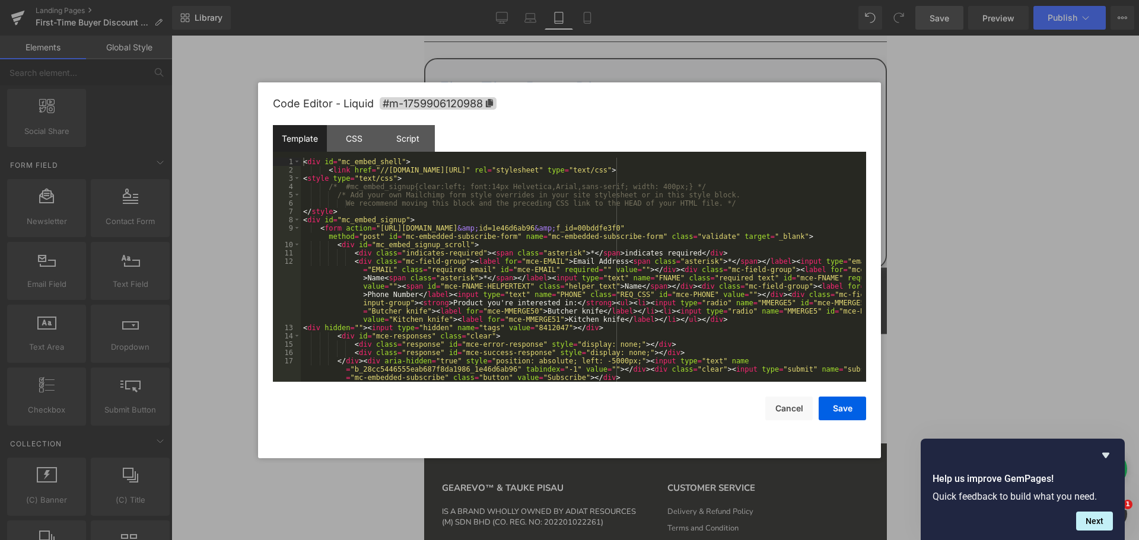
click at [676, 0] on div "Contact Form You are previewing how the will restyle your page. You can not edi…" at bounding box center [569, 0] width 1139 height 0
click at [660, 285] on div "< div id = "mc_embed_shell" > < link href = "//[DOMAIN_NAME][URL]" rel = "style…" at bounding box center [581, 278] width 561 height 241
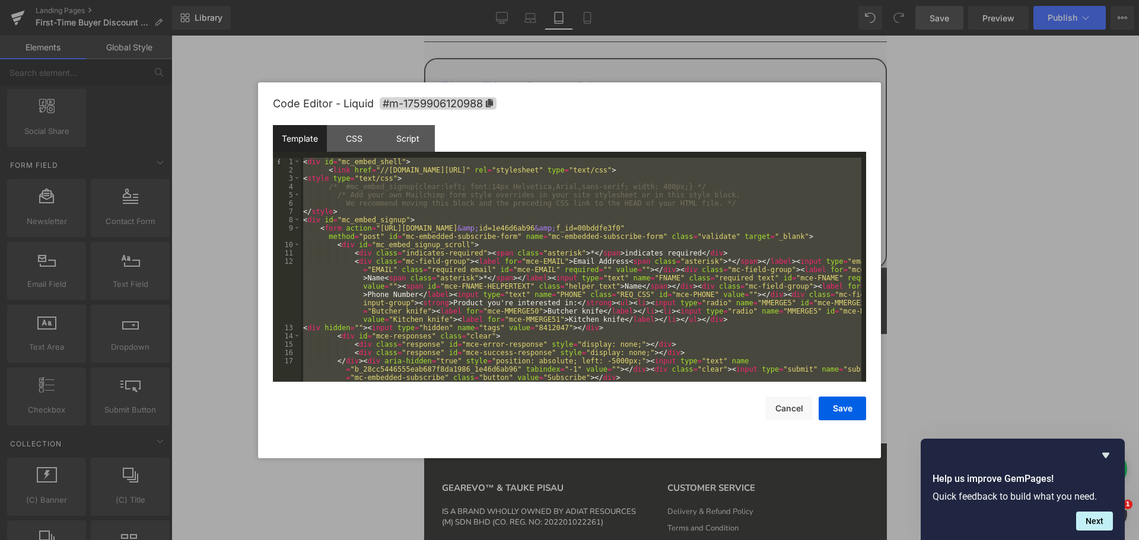
click at [484, 225] on div "< div id = "mc_embed_shell" > < link href = "//[DOMAIN_NAME][URL]" rel = "style…" at bounding box center [581, 270] width 561 height 224
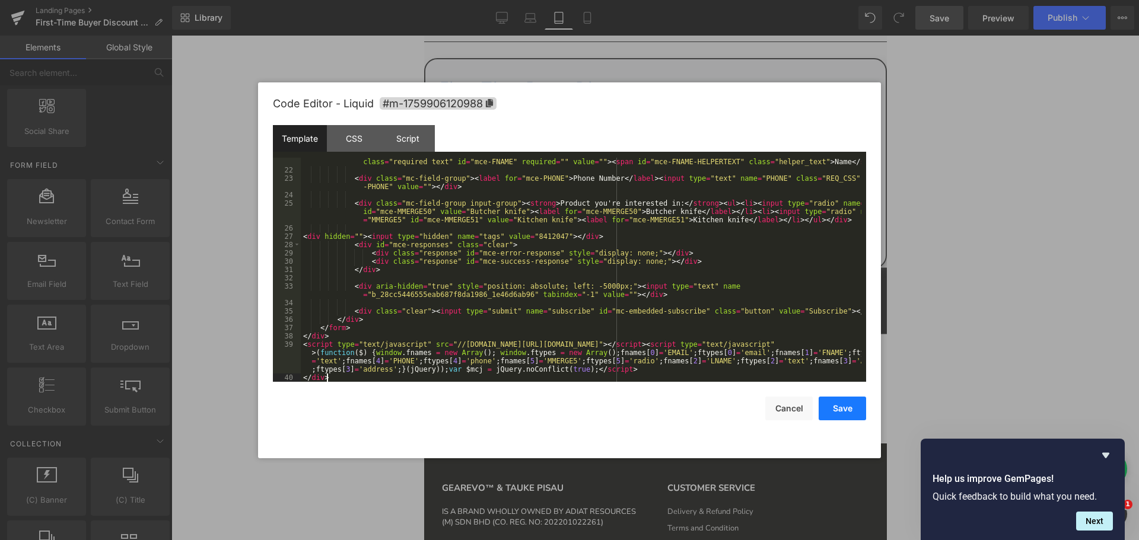
click at [839, 413] on button "Save" at bounding box center [842, 409] width 47 height 24
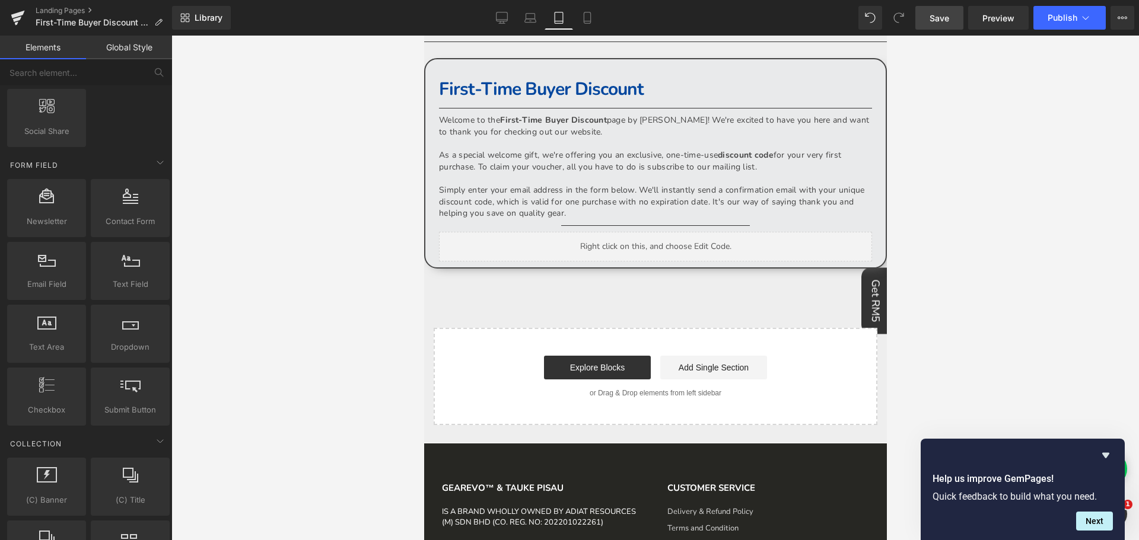
click at [943, 10] on link "Save" at bounding box center [939, 18] width 48 height 24
click at [1007, 13] on span "Preview" at bounding box center [998, 18] width 32 height 12
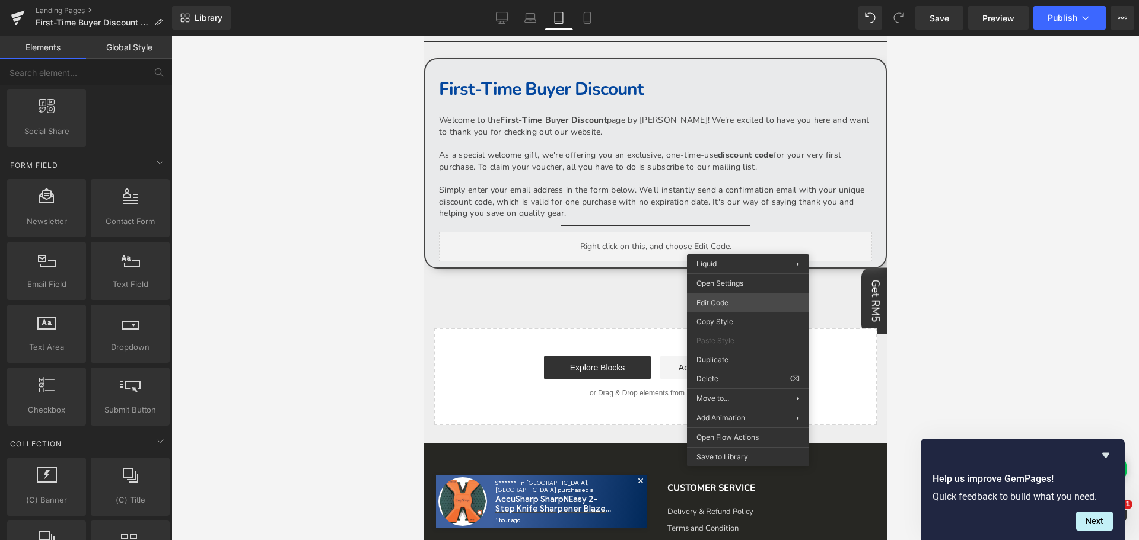
click at [737, 0] on div "Contact Form You are previewing how the will restyle your page. You can not edi…" at bounding box center [569, 0] width 1139 height 0
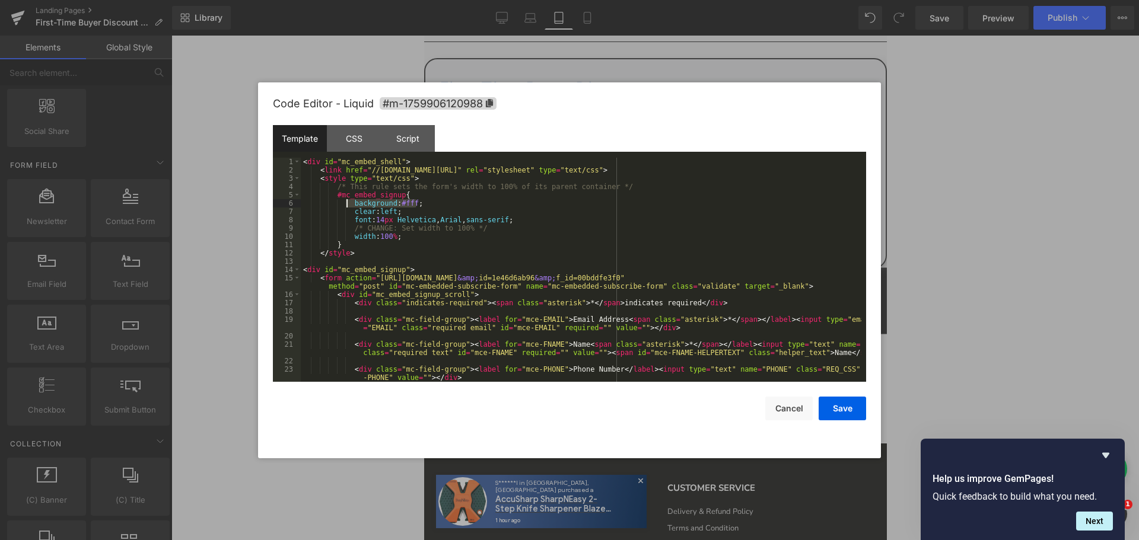
drag, startPoint x: 417, startPoint y: 202, endPoint x: 345, endPoint y: 201, distance: 71.8
click at [345, 201] on div "< div id = "mc_embed_shell" > < link href = "//[DOMAIN_NAME][URL]" rel = "style…" at bounding box center [581, 278] width 561 height 241
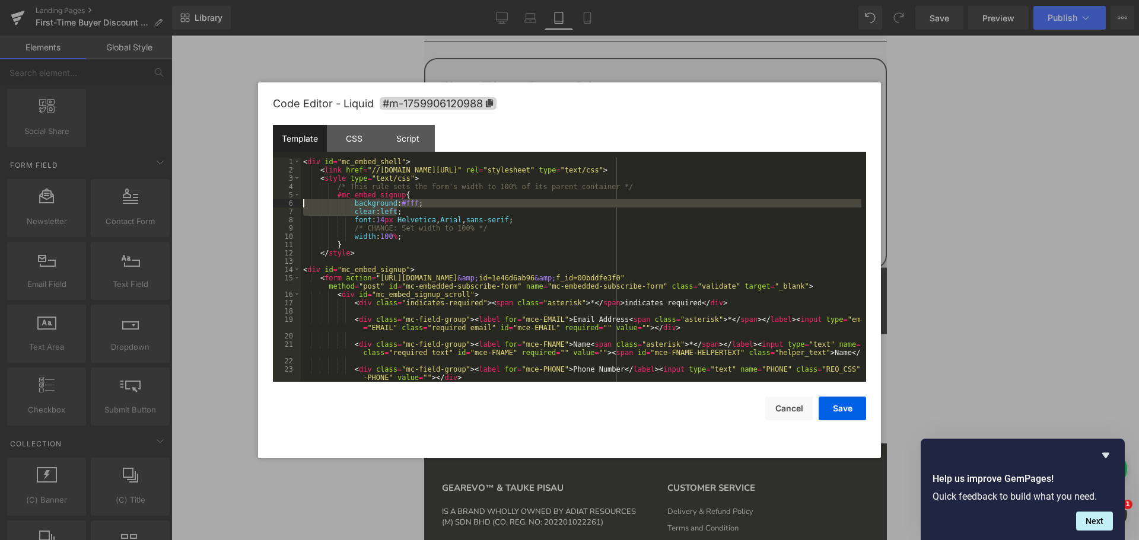
drag, startPoint x: 401, startPoint y: 210, endPoint x: 303, endPoint y: 204, distance: 98.1
click at [303, 204] on div "< div id = "mc_embed_shell" > < link href = "//[DOMAIN_NAME][URL]" rel = "style…" at bounding box center [581, 278] width 561 height 241
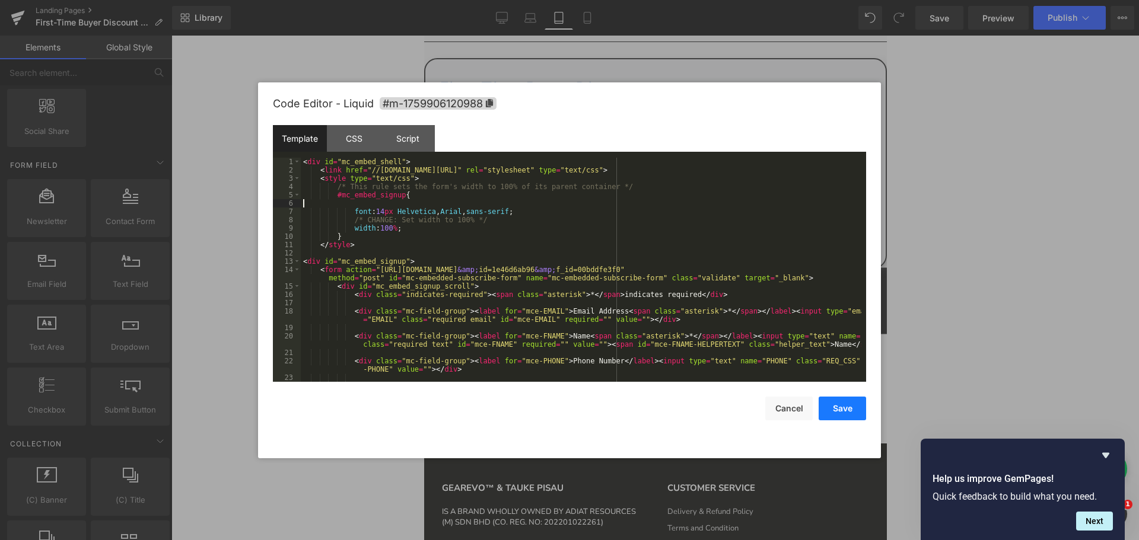
click at [844, 409] on button "Save" at bounding box center [842, 409] width 47 height 24
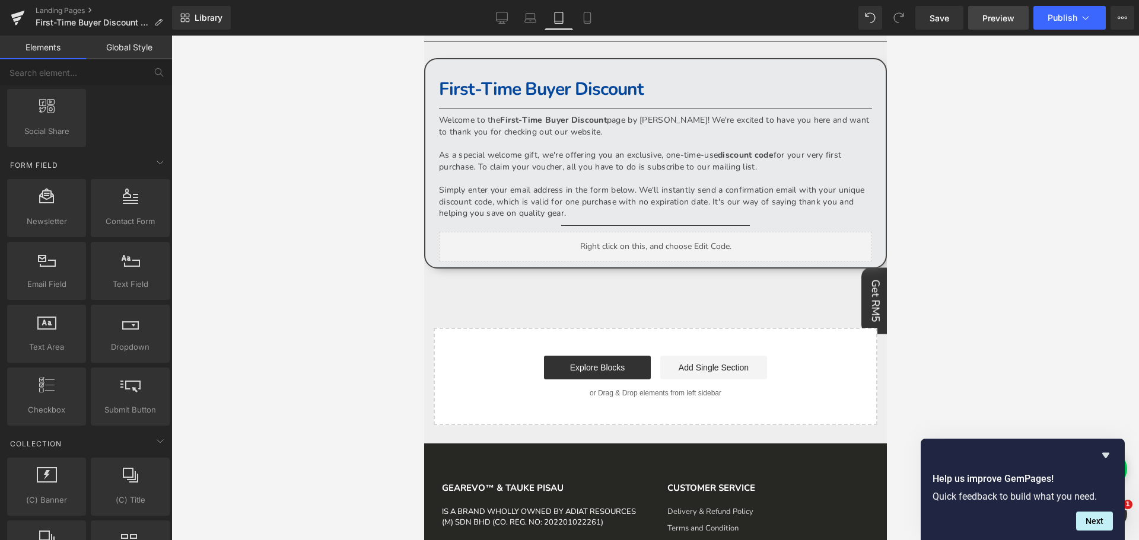
click at [1000, 21] on span "Preview" at bounding box center [998, 18] width 32 height 12
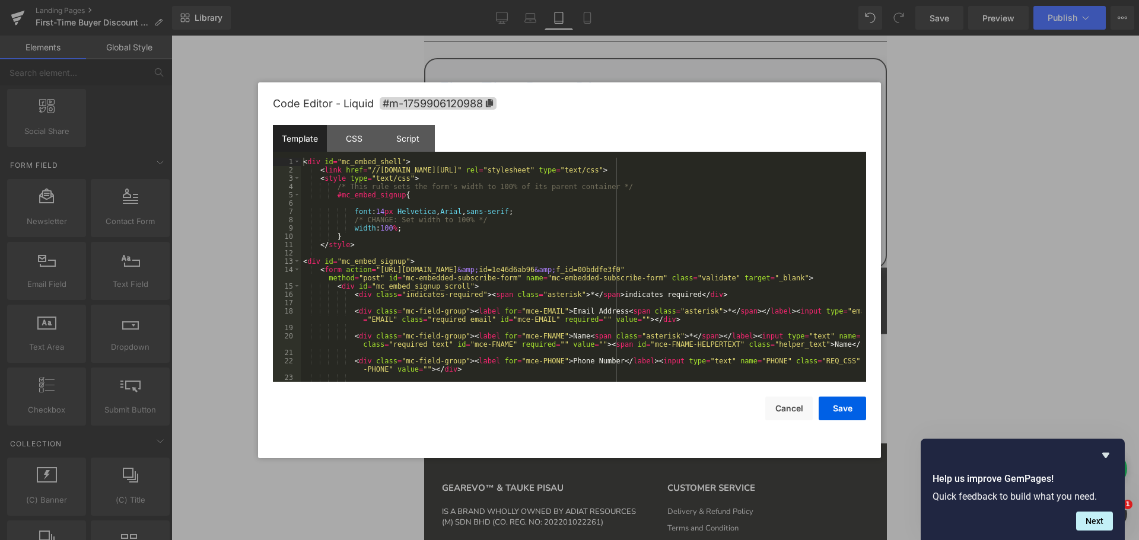
click at [702, 0] on div "Contact Form You are previewing how the will restyle your page. You can not edi…" at bounding box center [569, 0] width 1139 height 0
click at [411, 229] on div "< div id = "mc_embed_shell" > < link href = "//[DOMAIN_NAME][URL]" rel = "style…" at bounding box center [581, 286] width 561 height 257
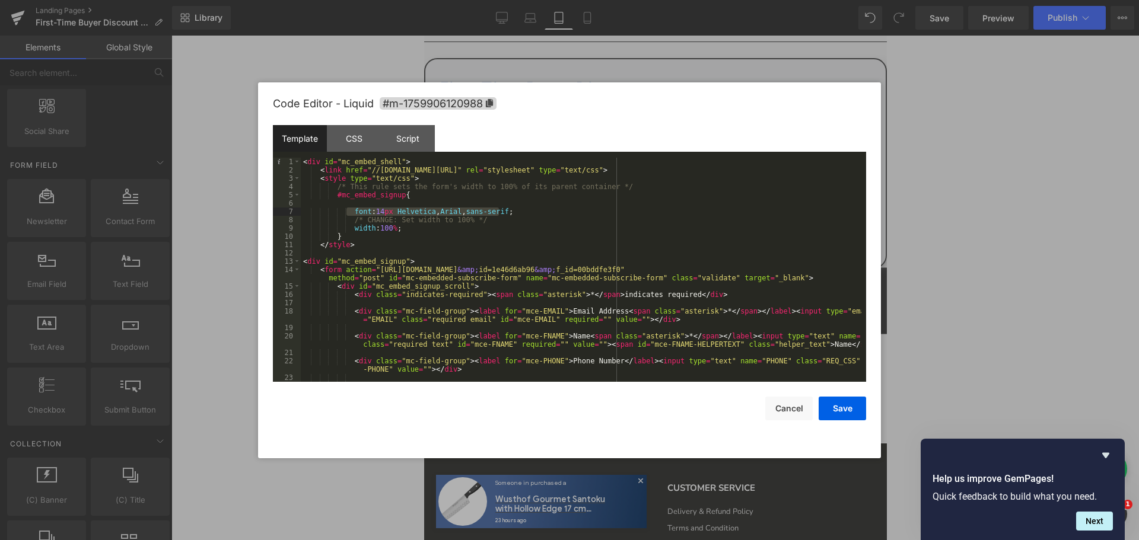
drag, startPoint x: 523, startPoint y: 212, endPoint x: 348, endPoint y: 208, distance: 175.7
click at [348, 208] on div "< div id = "mc_embed_shell" > < link href = "//[DOMAIN_NAME][URL]" rel = "style…" at bounding box center [581, 286] width 561 height 257
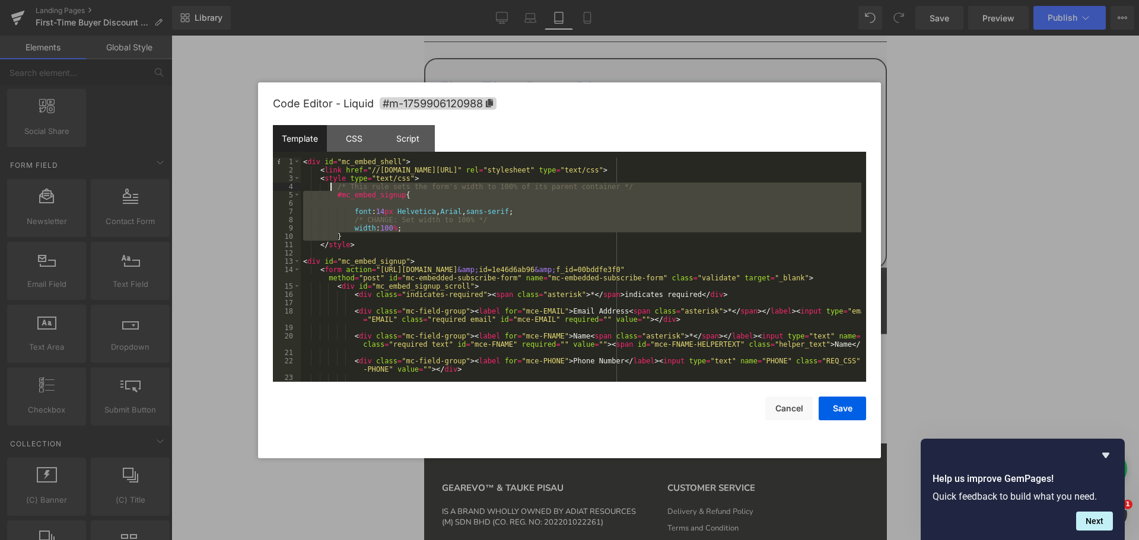
drag, startPoint x: 347, startPoint y: 234, endPoint x: 329, endPoint y: 187, distance: 50.3
click at [329, 187] on div "< div id = "mc_embed_shell" > < link href = "//[DOMAIN_NAME][URL]" rel = "style…" at bounding box center [581, 286] width 561 height 257
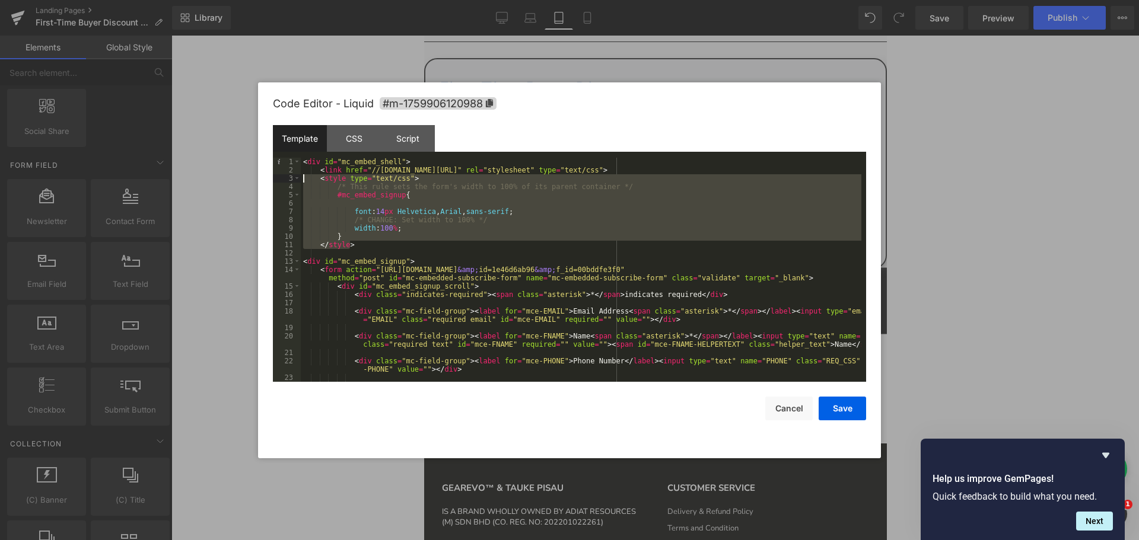
drag, startPoint x: 357, startPoint y: 243, endPoint x: 281, endPoint y: 175, distance: 102.5
click at [281, 175] on pre "1 2 3 4 5 6 7 8 9 10 11 12 13 14 15 16 17 18 19 20 21 22 23 24 < div id = "mc_e…" at bounding box center [569, 270] width 593 height 224
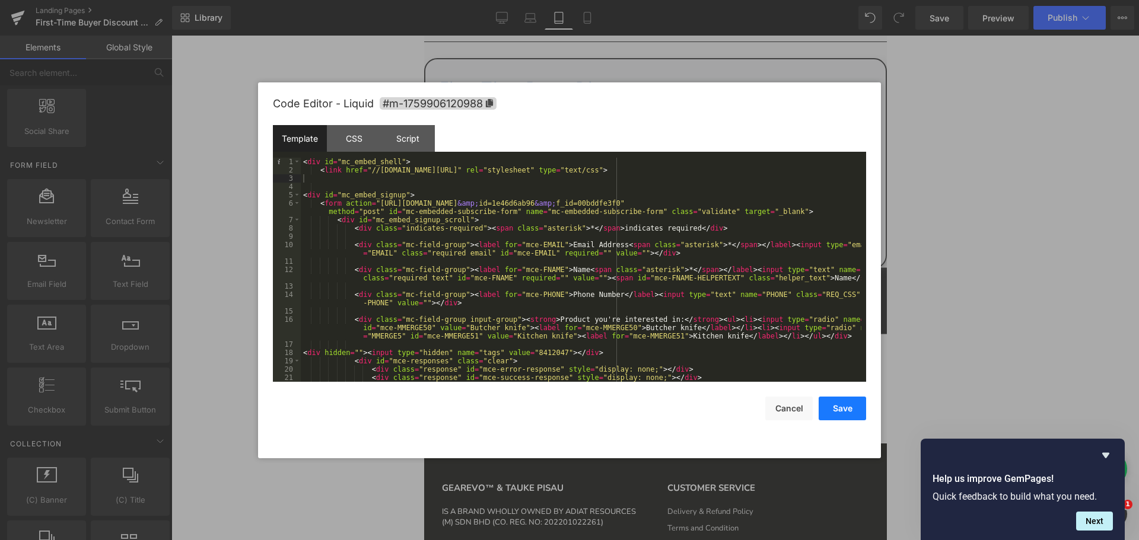
click at [851, 407] on button "Save" at bounding box center [842, 409] width 47 height 24
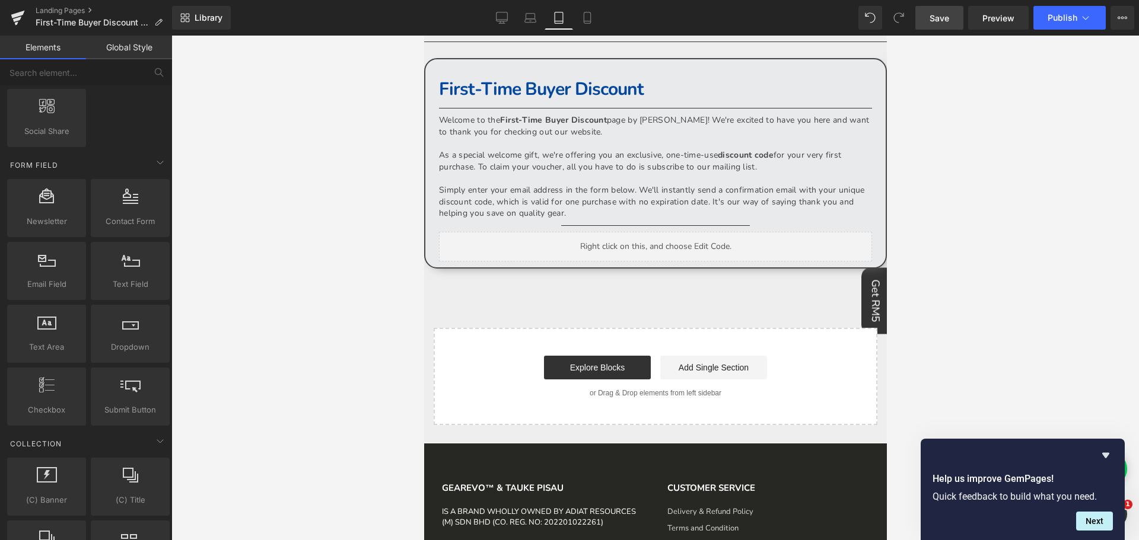
click at [940, 18] on span "Save" at bounding box center [940, 18] width 20 height 12
click at [1065, 12] on button "Publish" at bounding box center [1069, 18] width 72 height 24
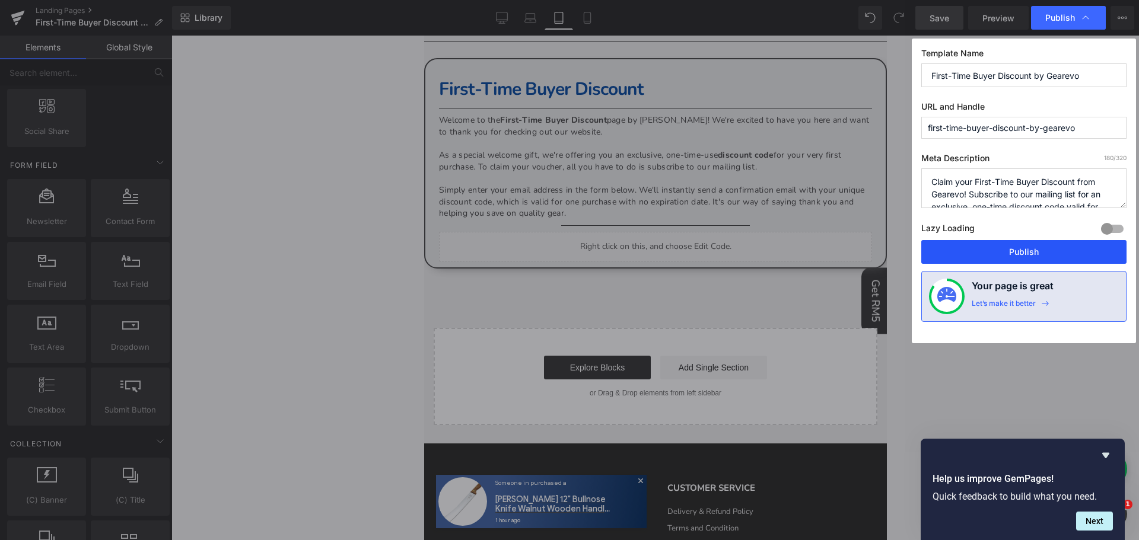
click at [1013, 250] on button "Publish" at bounding box center [1023, 252] width 205 height 24
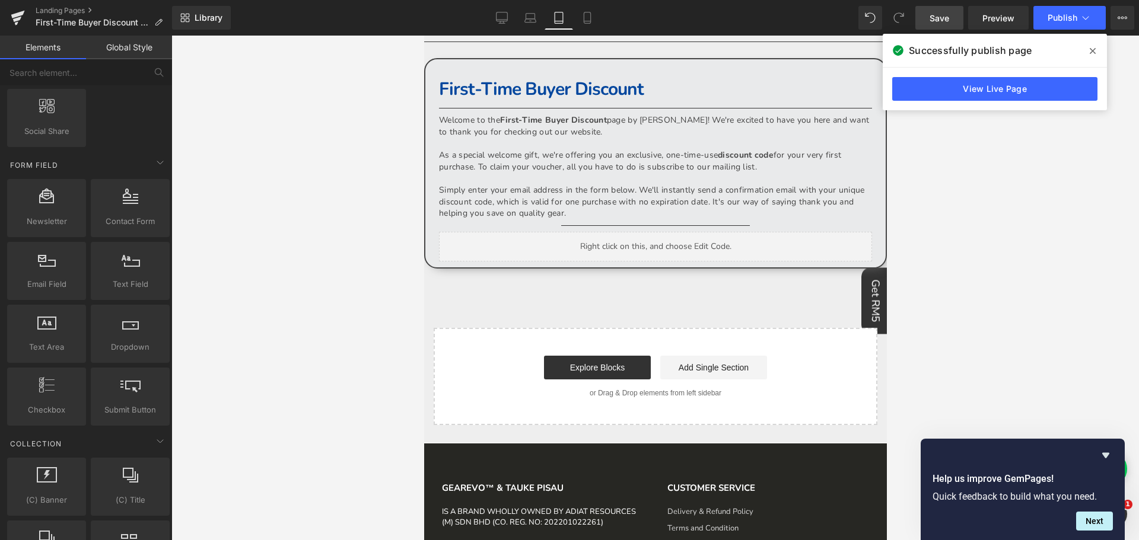
click at [1093, 50] on icon at bounding box center [1093, 51] width 6 height 6
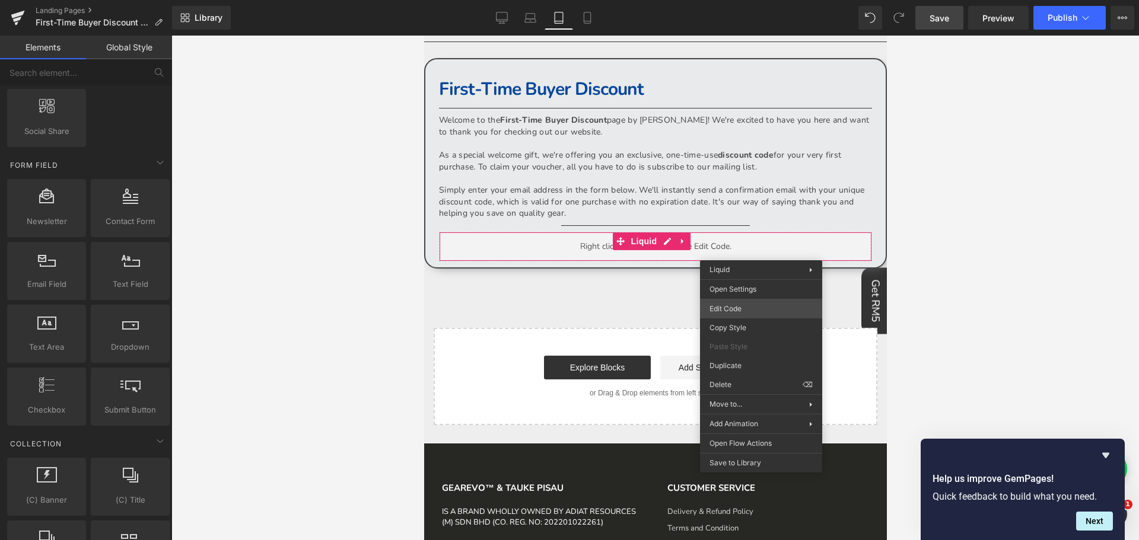
click at [753, 0] on div "Contact Form You are previewing how the will restyle your page. You can not edi…" at bounding box center [569, 0] width 1139 height 0
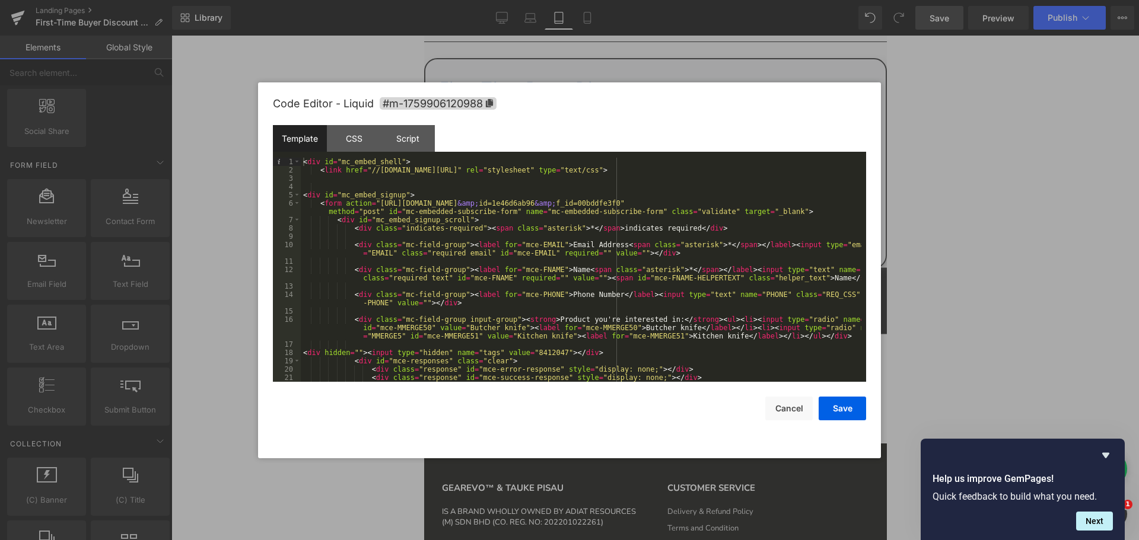
click at [610, 227] on div "< div id = "mc_embed_shell" > < link href = "//[DOMAIN_NAME][URL]" rel = "style…" at bounding box center [581, 278] width 561 height 241
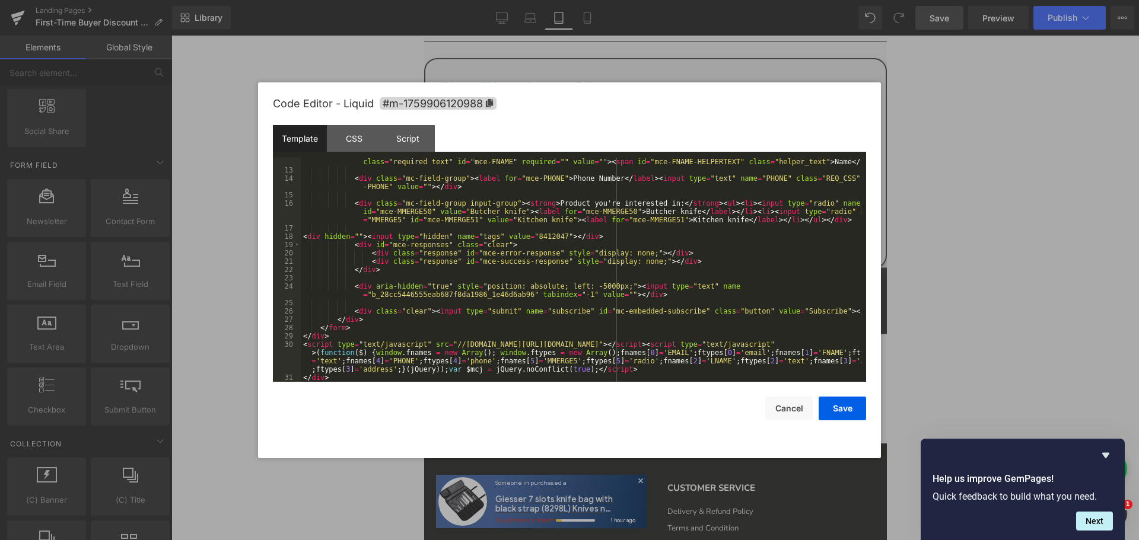
scroll to position [45, 0]
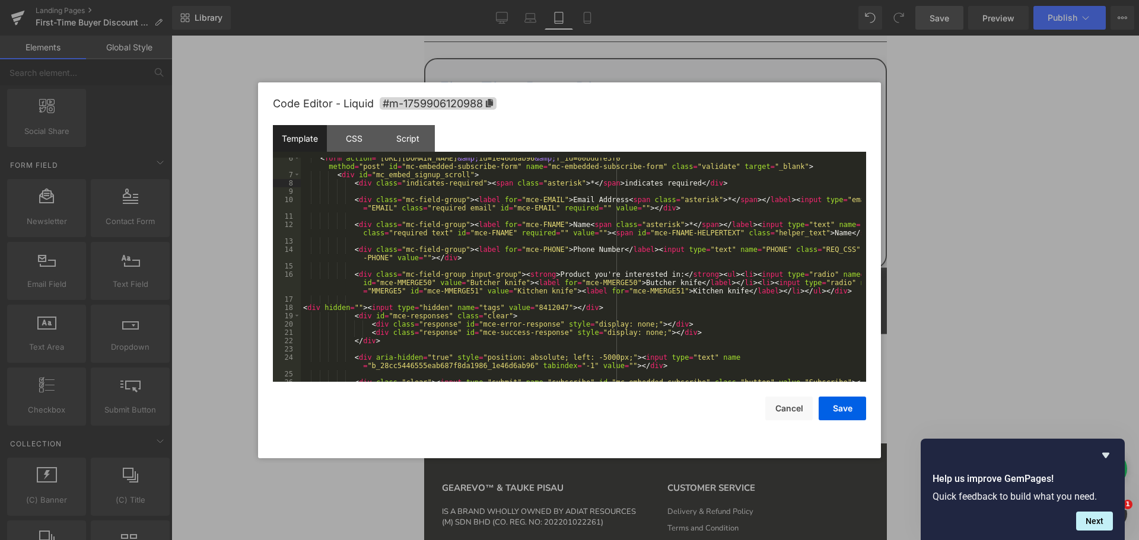
click at [527, 202] on div "< form action = "[URL][DOMAIN_NAME] &amp; id=1e46d6ab96 &amp; f_id=00bddfe3f0" …" at bounding box center [581, 278] width 561 height 249
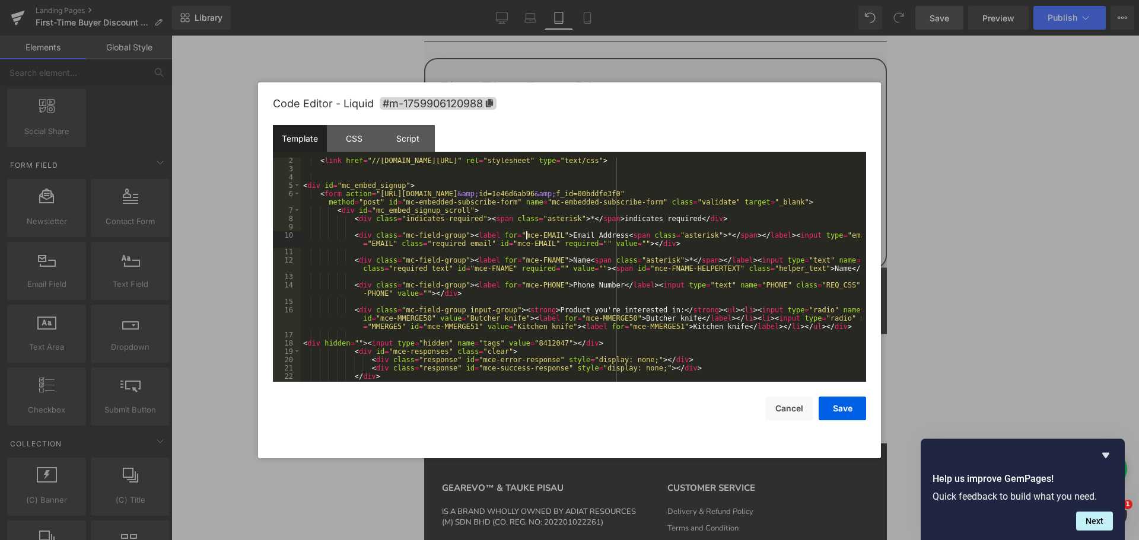
scroll to position [9, 0]
click at [453, 174] on div "< link href = "//[DOMAIN_NAME][URL]" rel = "stylesheet" type = "text/css" > < d…" at bounding box center [581, 277] width 561 height 241
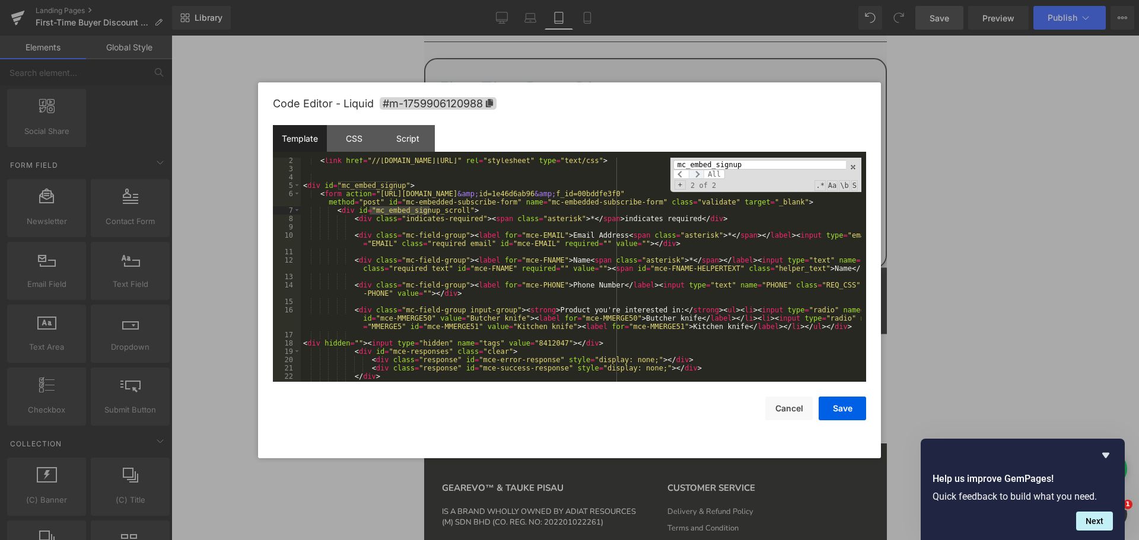
type input "mc_embed_signup"
click at [699, 173] on span at bounding box center [696, 174] width 15 height 9
click at [852, 167] on span at bounding box center [853, 167] width 8 height 8
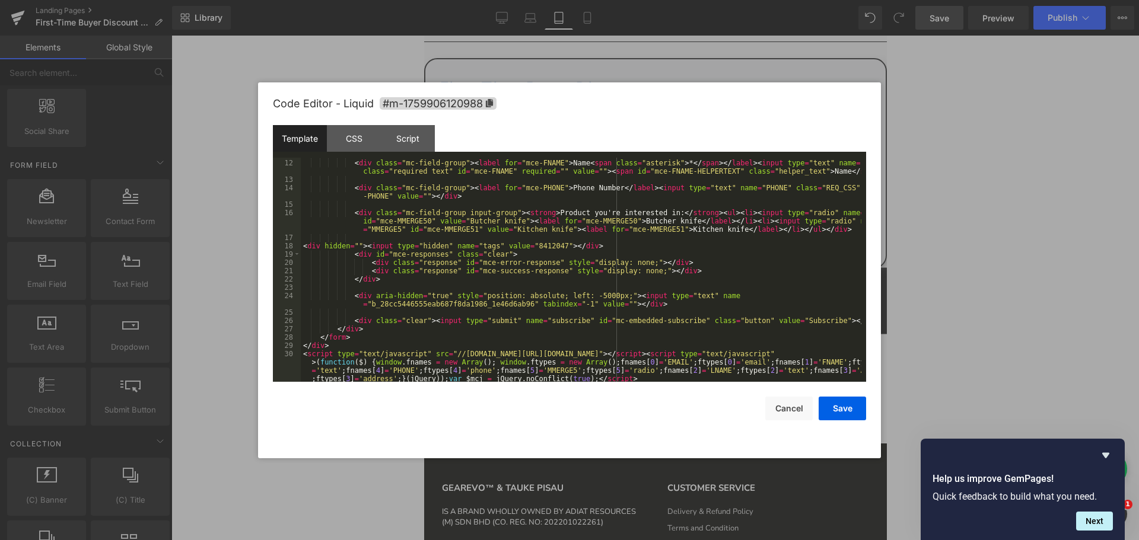
scroll to position [116, 0]
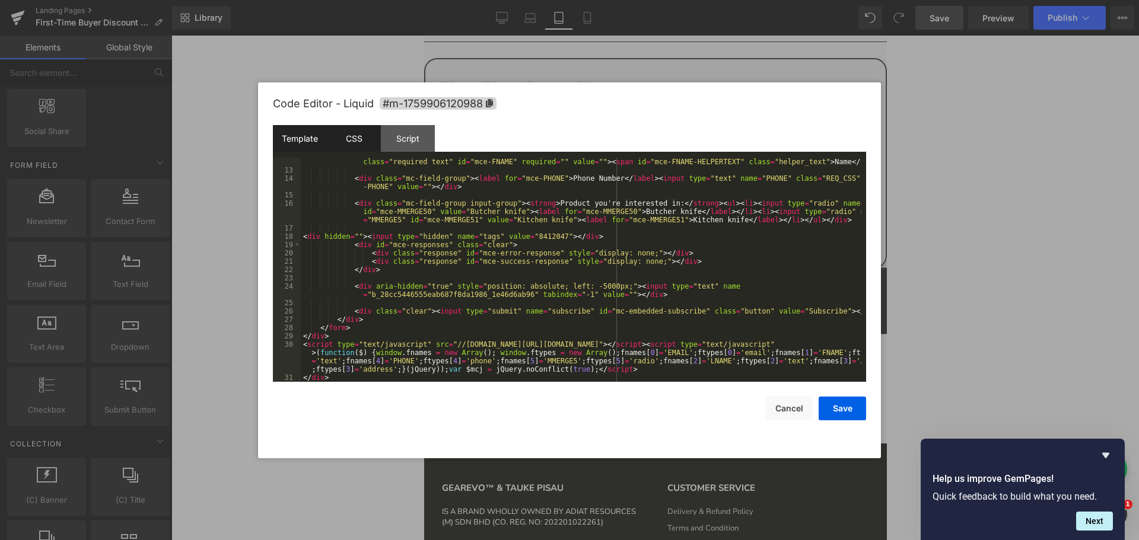
click at [357, 143] on div "CSS" at bounding box center [354, 138] width 54 height 27
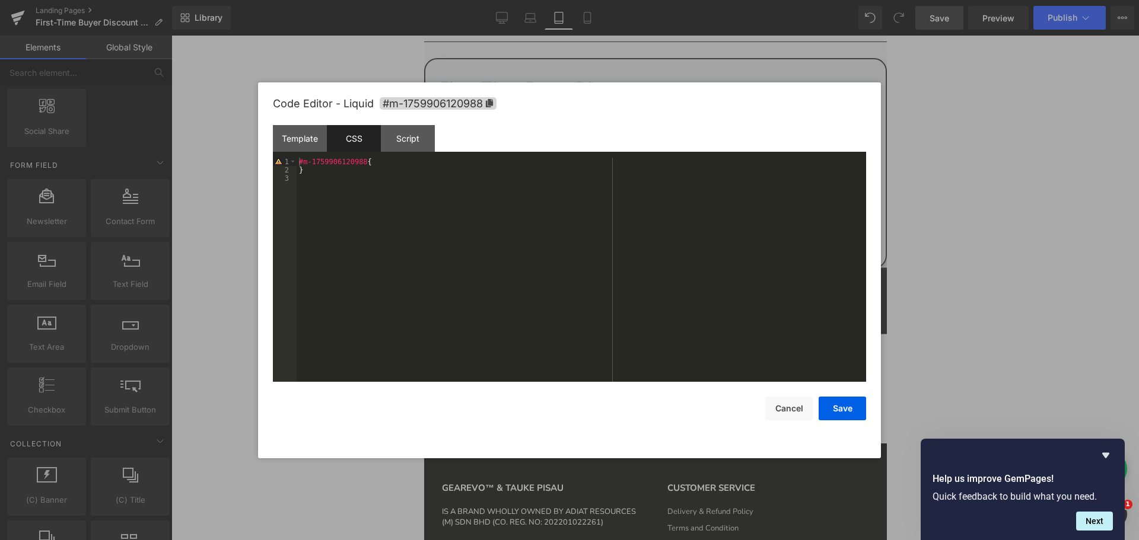
click at [361, 194] on div "#m-1759906120988 { }" at bounding box center [582, 278] width 570 height 241
click at [847, 412] on button "Save" at bounding box center [842, 409] width 47 height 24
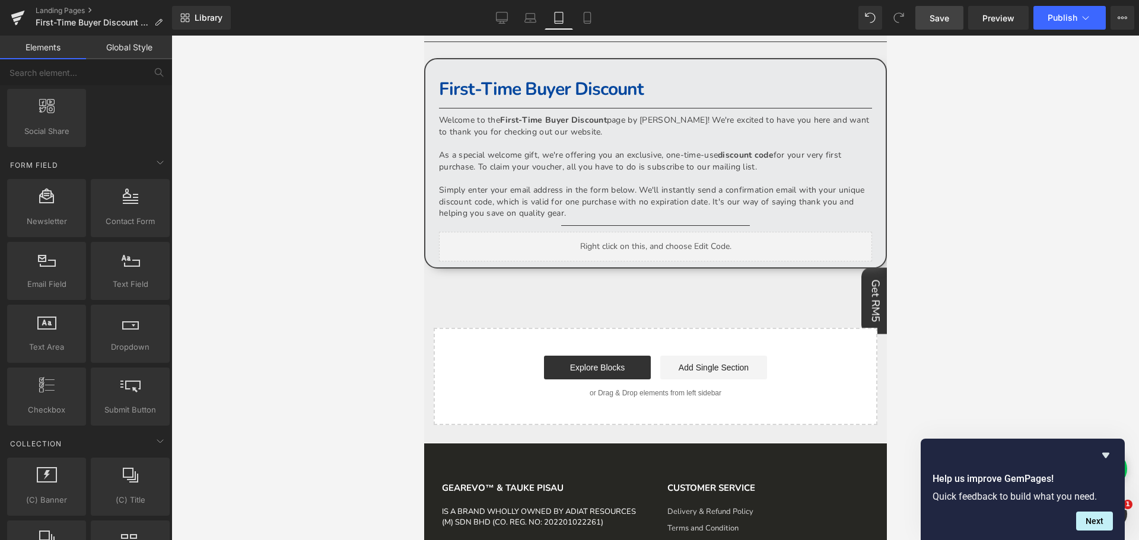
click at [931, 17] on span "Save" at bounding box center [940, 18] width 20 height 12
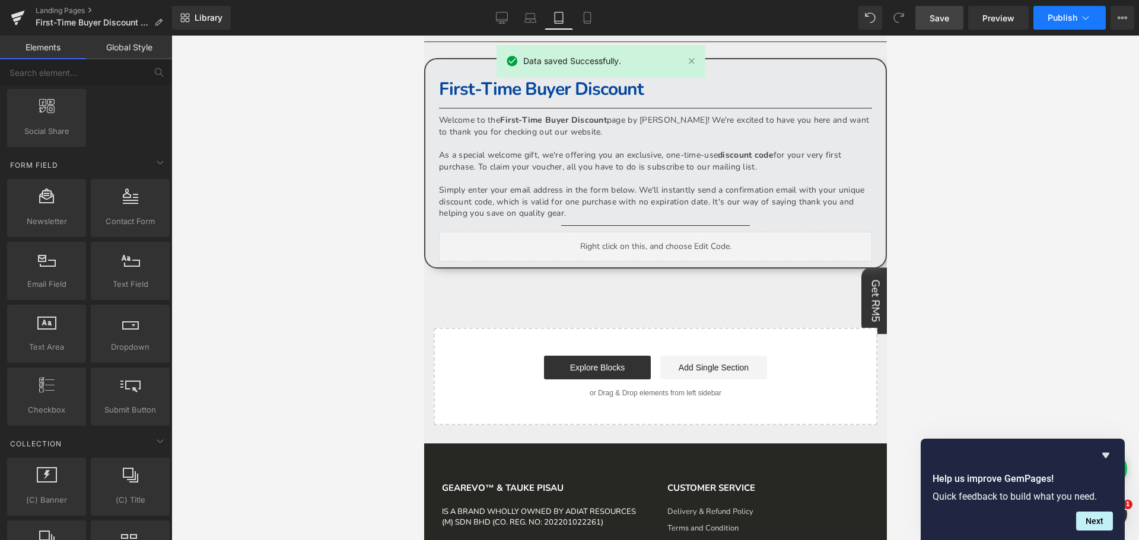
click at [1058, 18] on span "Publish" at bounding box center [1063, 17] width 30 height 9
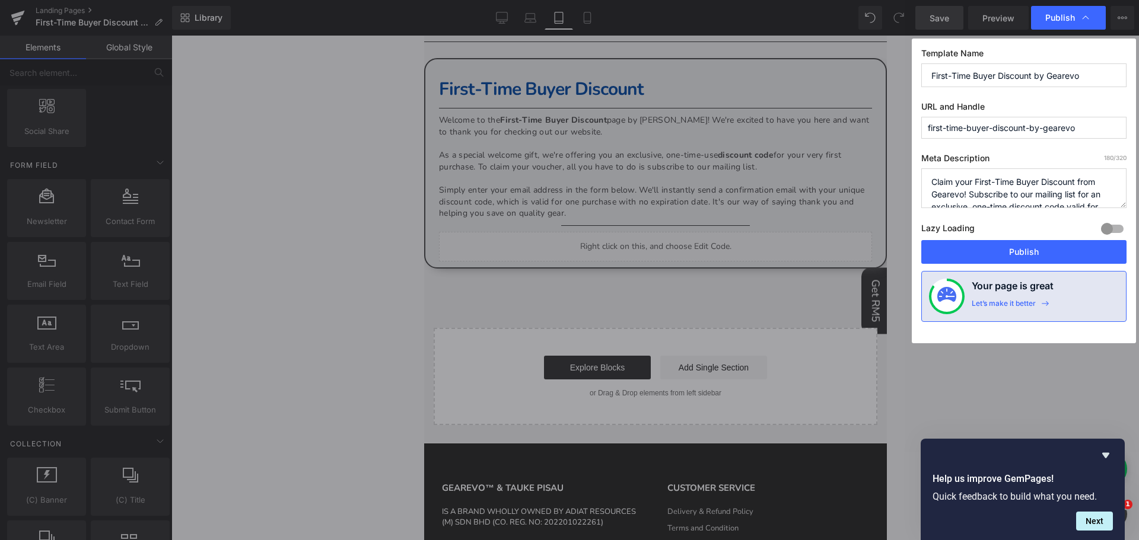
click at [1114, 224] on div at bounding box center [1112, 228] width 28 height 19
click at [1030, 256] on button "Publish" at bounding box center [1023, 252] width 205 height 24
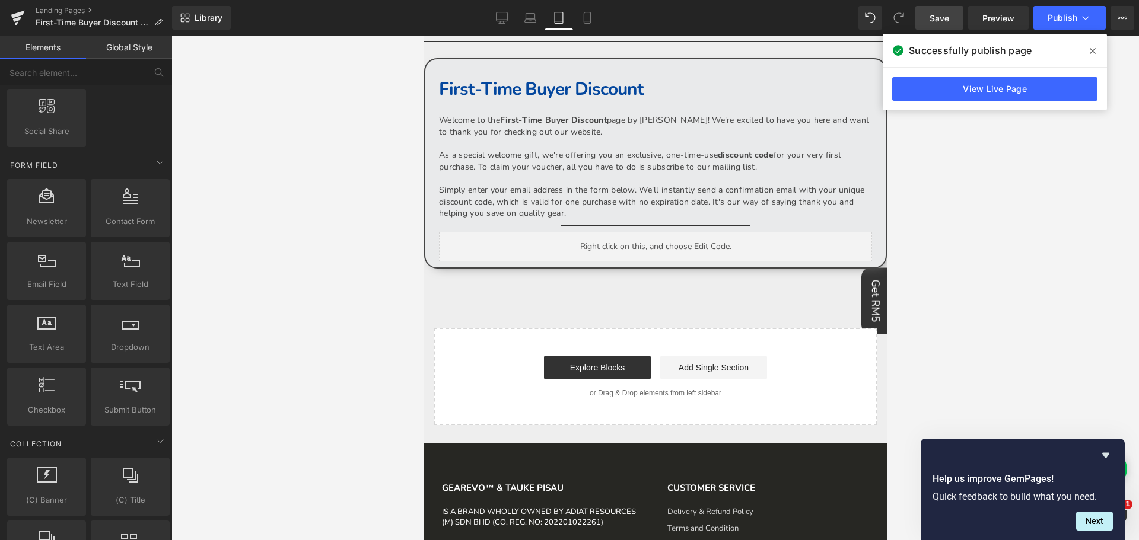
click at [1093, 50] on icon at bounding box center [1093, 50] width 6 height 9
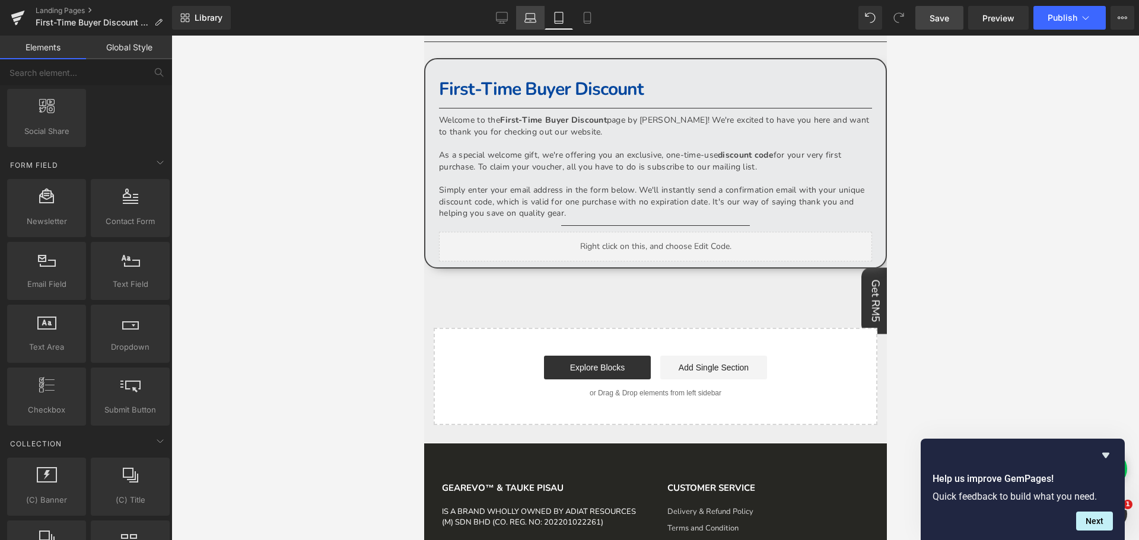
click at [530, 18] on icon at bounding box center [530, 18] width 12 height 12
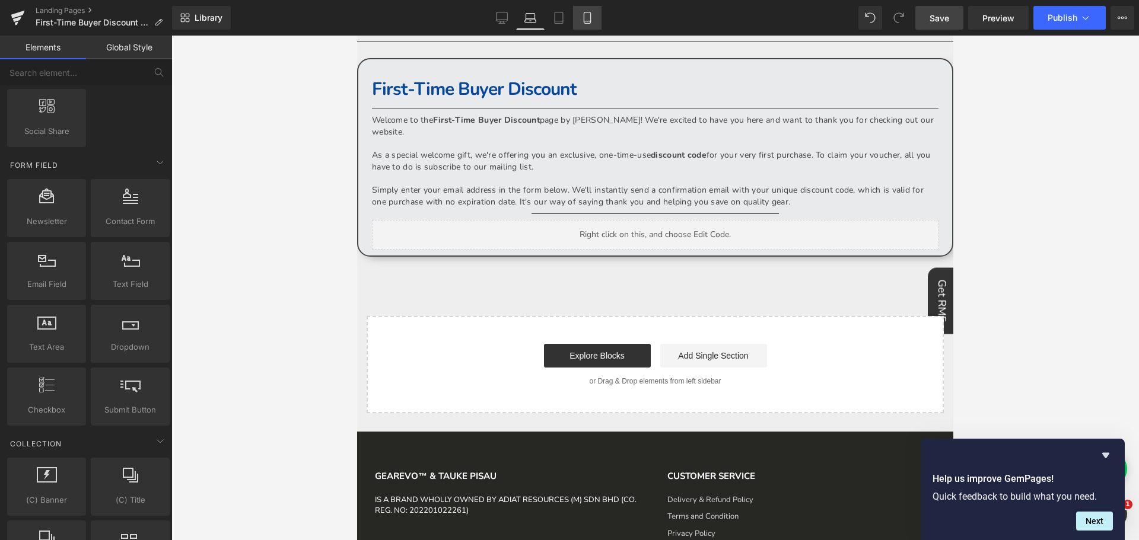
click at [589, 21] on icon at bounding box center [587, 21] width 7 height 0
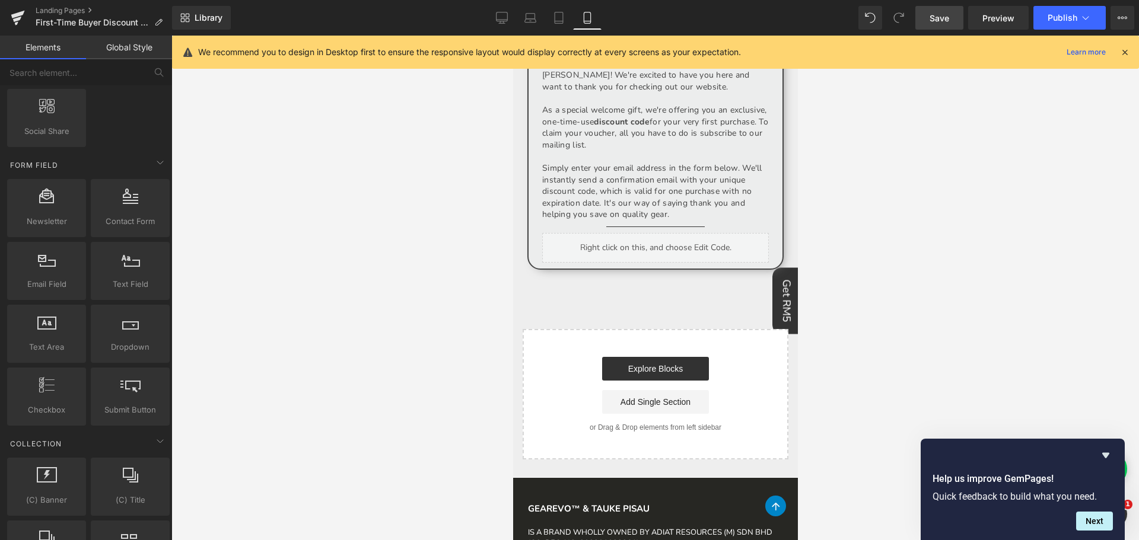
scroll to position [114, 0]
click at [1124, 54] on icon at bounding box center [1124, 52] width 11 height 11
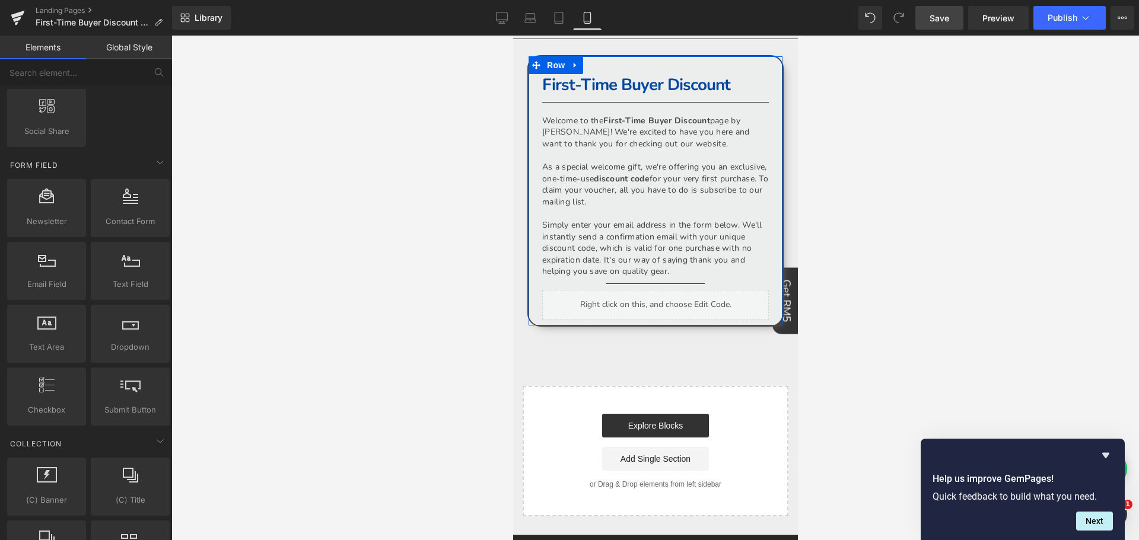
scroll to position [55, 0]
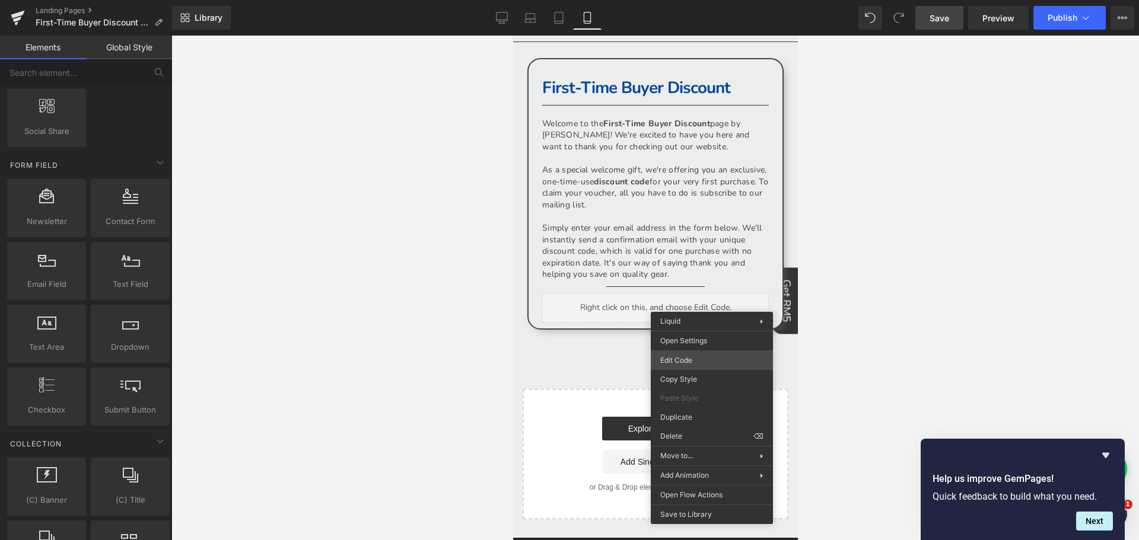
click at [694, 0] on div "Contact Form You are previewing how the will restyle your page. You can not edi…" at bounding box center [569, 0] width 1139 height 0
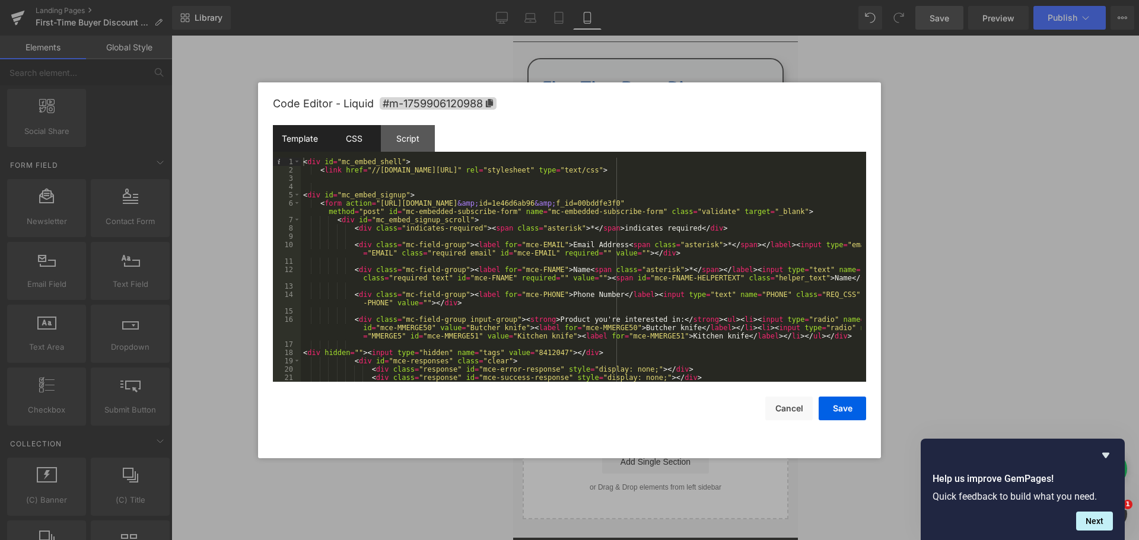
click at [357, 145] on div "CSS" at bounding box center [354, 138] width 54 height 27
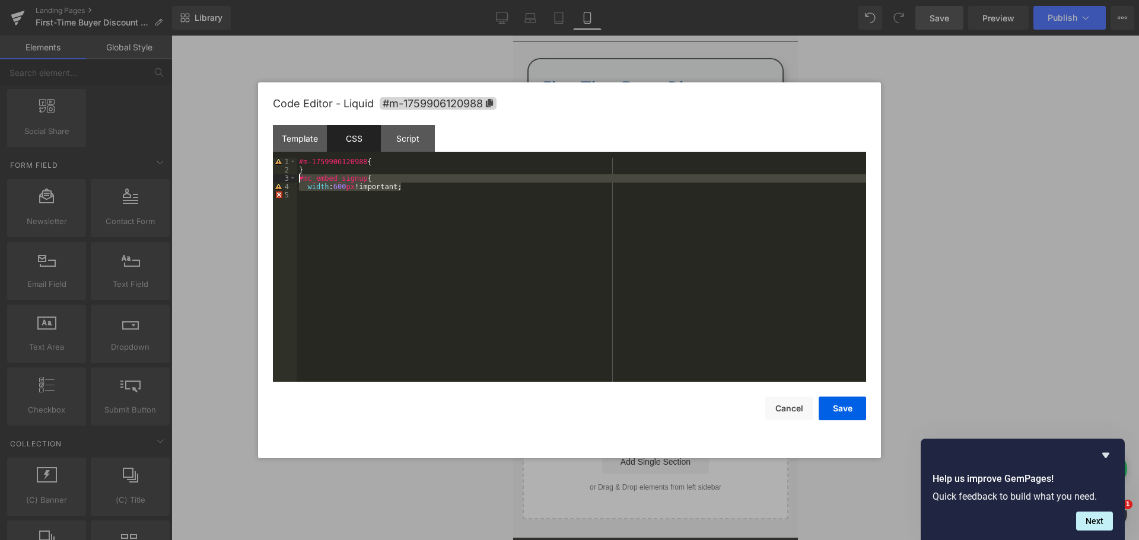
drag, startPoint x: 408, startPoint y: 187, endPoint x: 279, endPoint y: 182, distance: 128.8
click at [279, 182] on pre "1 2 3 4 5 #m-1759906120988 { } #mc_embed_signup { width : 600 px !important; XX…" at bounding box center [569, 270] width 593 height 224
click at [384, 230] on div "#m-1759906120988 { } #mc_embed_signup { width : 600 px !important;" at bounding box center [582, 278] width 570 height 241
click at [341, 189] on div "#m-1759906120988 { } #mc_embed_signup { width : 600 px !important;" at bounding box center [582, 278] width 570 height 241
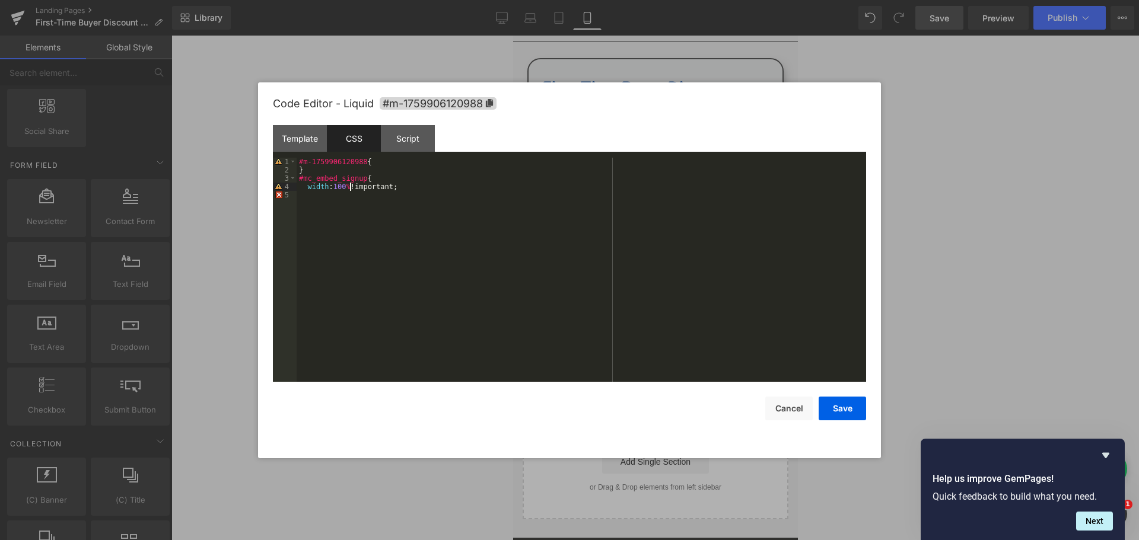
click at [848, 419] on button "Save" at bounding box center [842, 409] width 47 height 24
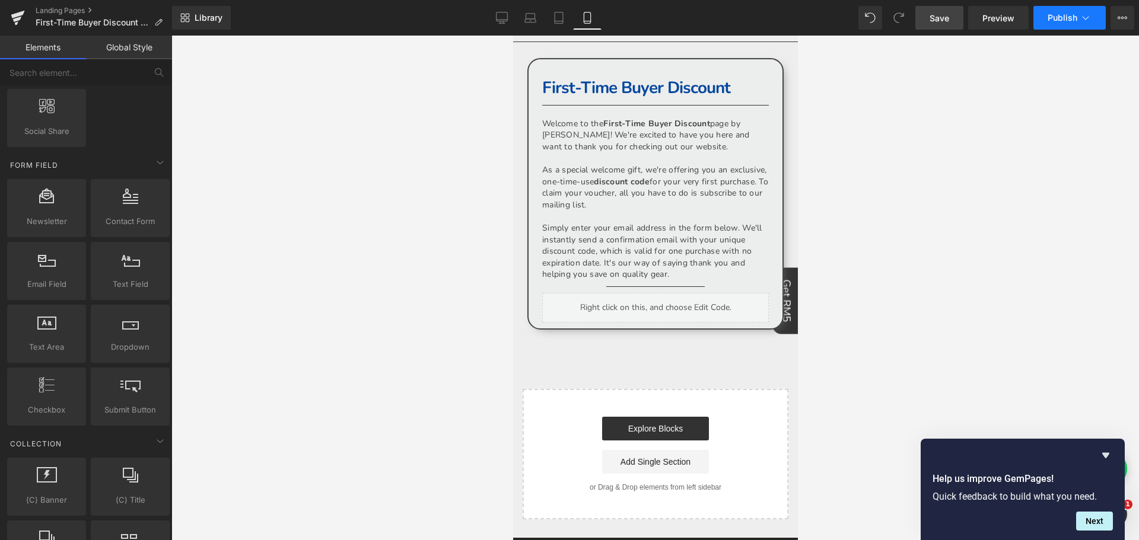
click at [1059, 18] on span "Publish" at bounding box center [1063, 17] width 30 height 9
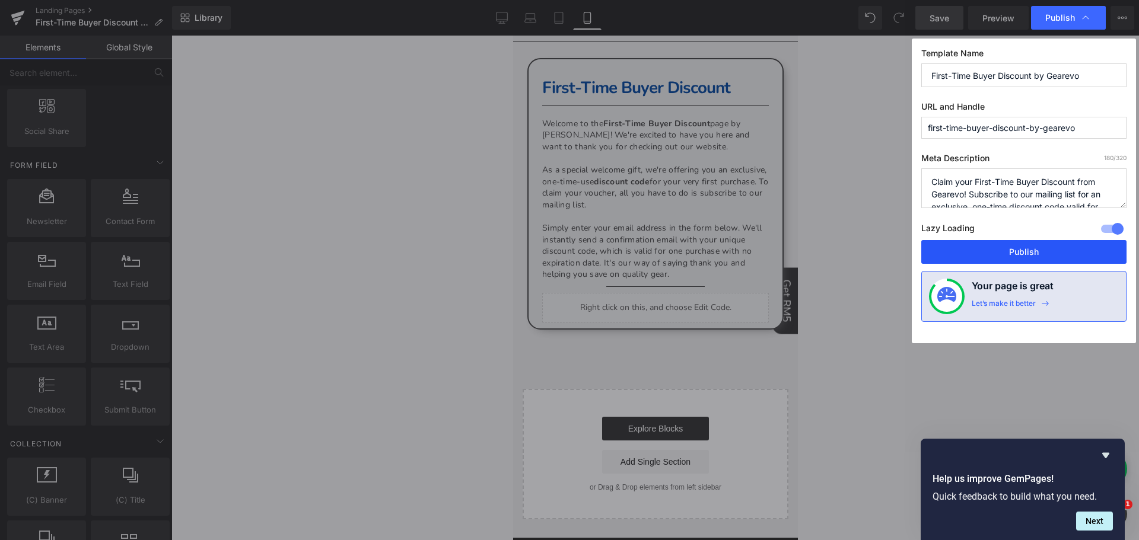
click at [1028, 254] on button "Publish" at bounding box center [1023, 252] width 205 height 24
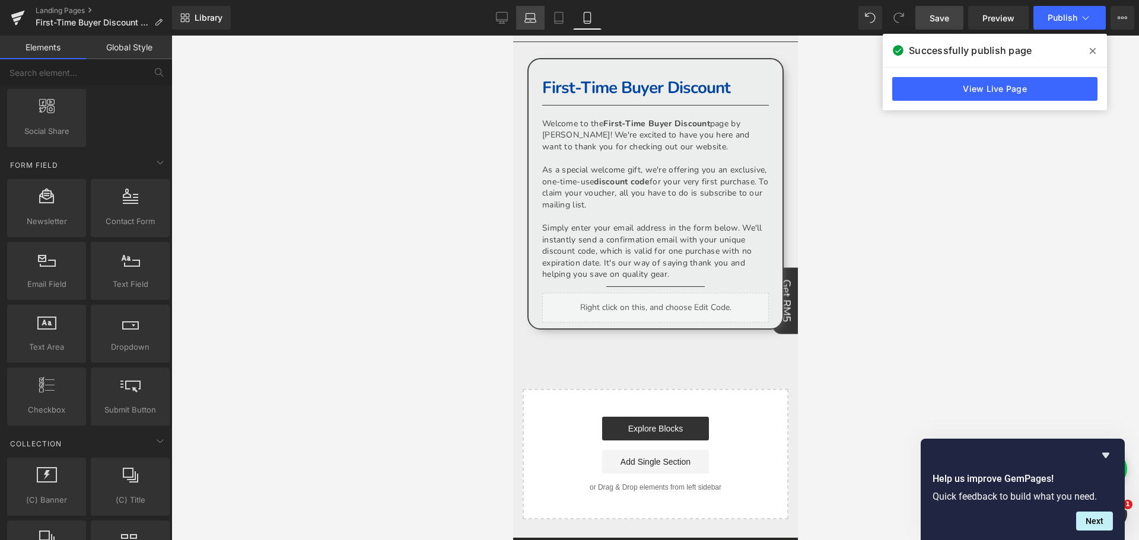
click at [537, 19] on link "Laptop" at bounding box center [530, 18] width 28 height 24
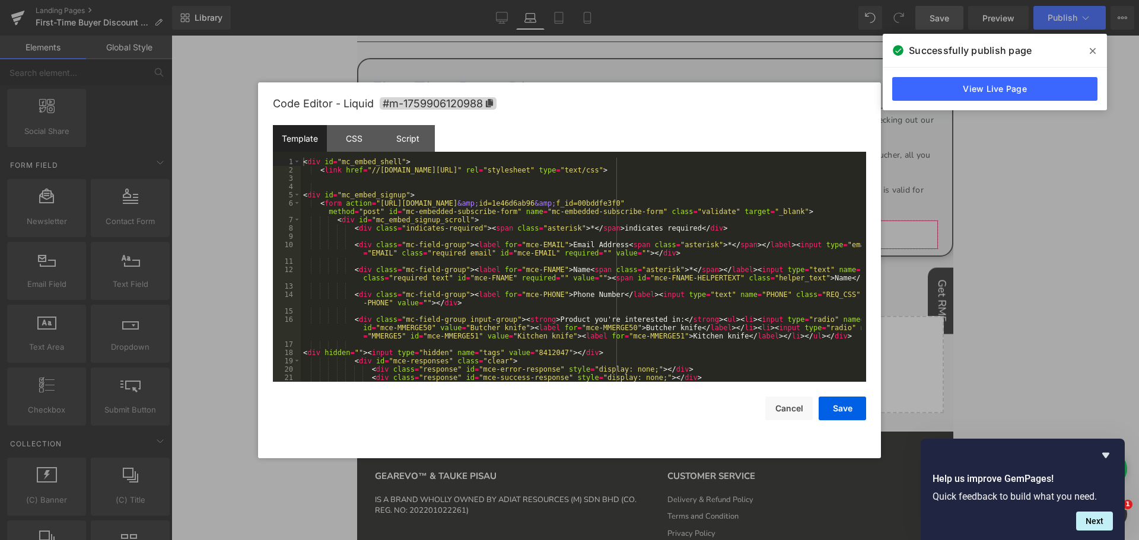
click at [720, 0] on div "Contact Form You are previewing how the will restyle your page. You can not edi…" at bounding box center [569, 0] width 1139 height 0
click at [343, 140] on div "CSS" at bounding box center [354, 138] width 54 height 27
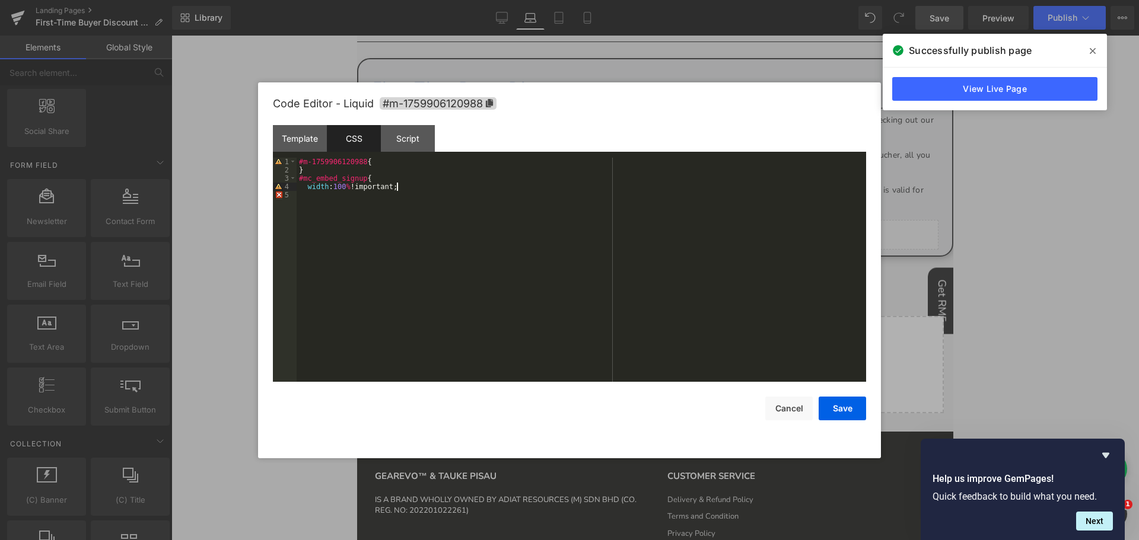
click at [419, 188] on div "#m-1759906120988 { } #mc_embed_signup { width : 100 % !important;" at bounding box center [582, 278] width 570 height 241
drag, startPoint x: 441, startPoint y: 188, endPoint x: 288, endPoint y: 178, distance: 153.4
click at [288, 178] on pre "1 2 3 4 5 #m-1759906120988 { } #mc_embed_signup { width : 100 % !important; XXX…" at bounding box center [569, 270] width 593 height 224
click at [933, 11] on div at bounding box center [569, 270] width 1139 height 540
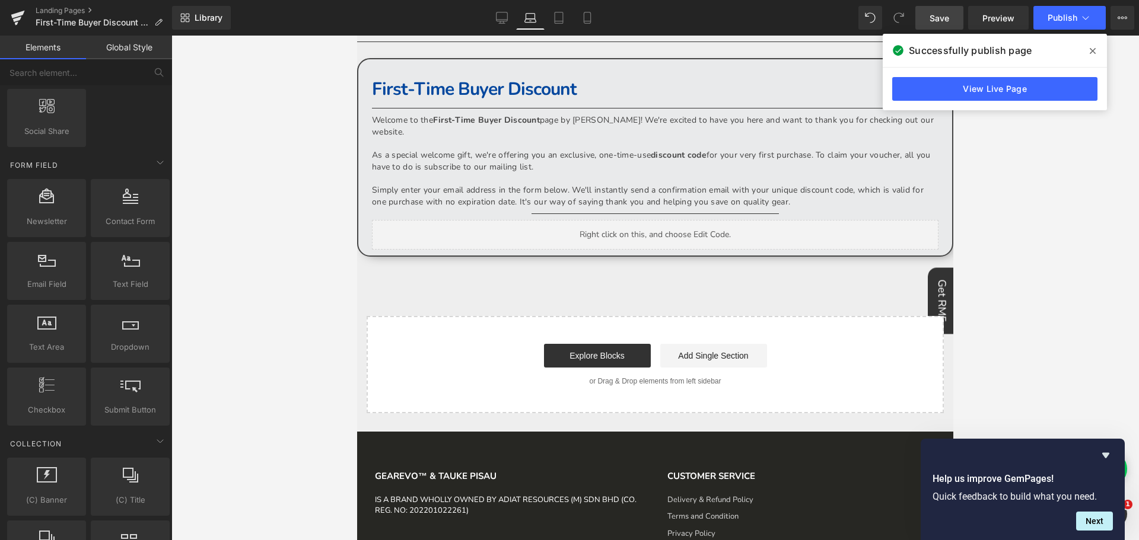
click at [943, 19] on span "Save" at bounding box center [940, 18] width 20 height 12
click at [23, 19] on icon at bounding box center [18, 18] width 14 height 30
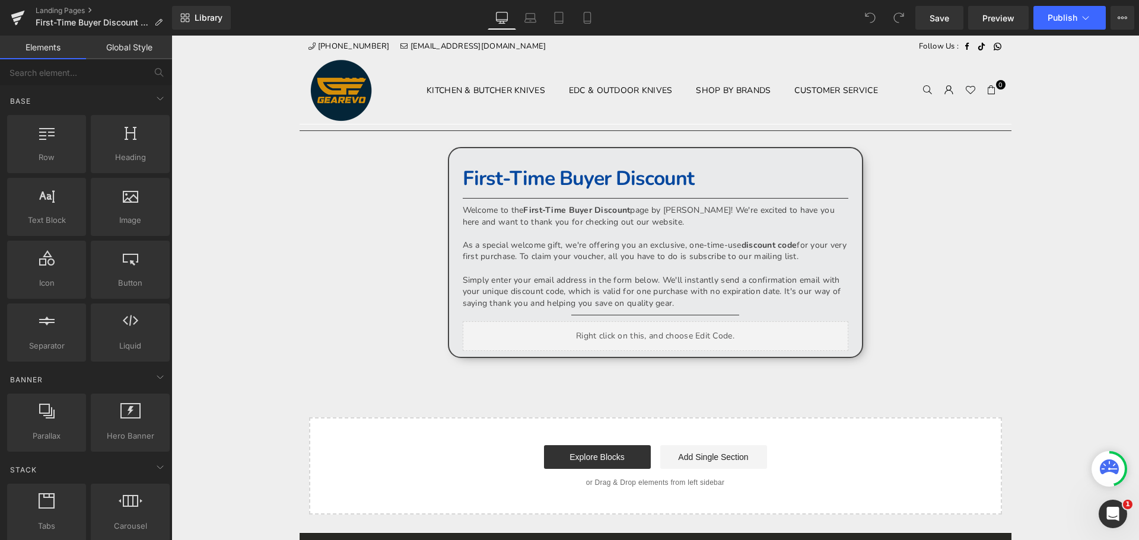
drag, startPoint x: 171, startPoint y: 36, endPoint x: 745, endPoint y: 355, distance: 656.0
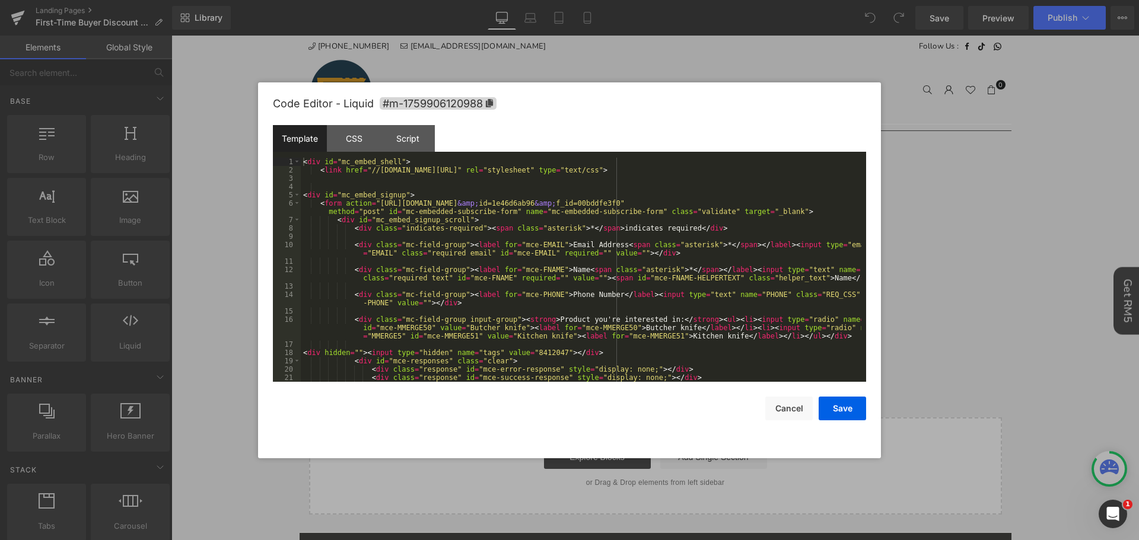
click at [724, 0] on div "You are previewing how the will restyle your page. You can not edit Elements in…" at bounding box center [569, 0] width 1139 height 0
click at [362, 136] on div "CSS" at bounding box center [354, 138] width 54 height 27
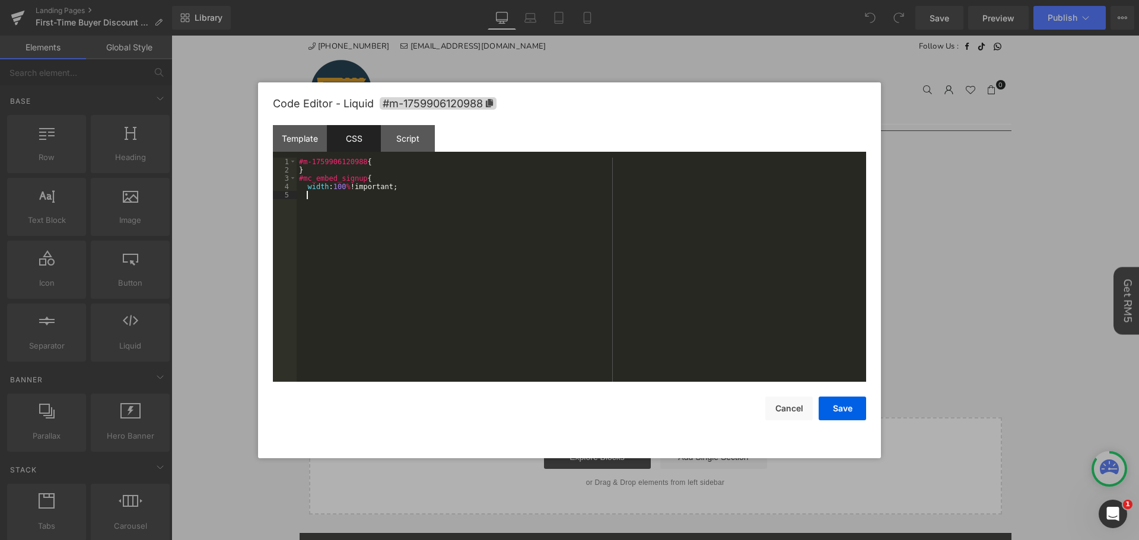
click at [549, 231] on div "#m-1759906120988 { } #mc_embed_signup { width : 100 % !important;" at bounding box center [582, 278] width 570 height 241
drag, startPoint x: 409, startPoint y: 186, endPoint x: 276, endPoint y: 177, distance: 133.8
click at [276, 177] on pre "1 2 3 4 5 #m-1759906120988 { } #mc_embed_signup { width : 100 % !important; XXX…" at bounding box center [569, 270] width 593 height 224
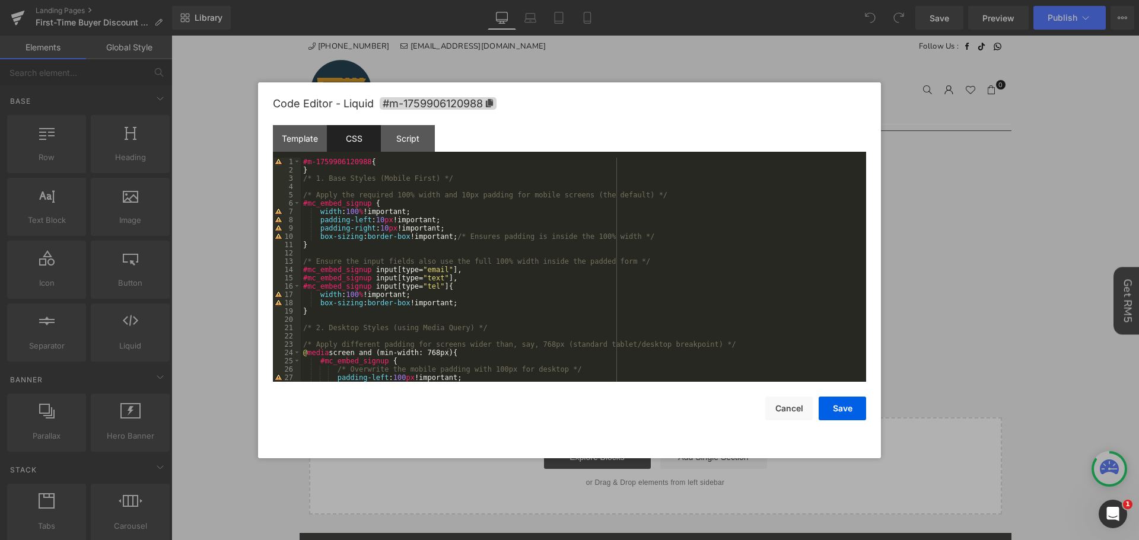
scroll to position [33, 0]
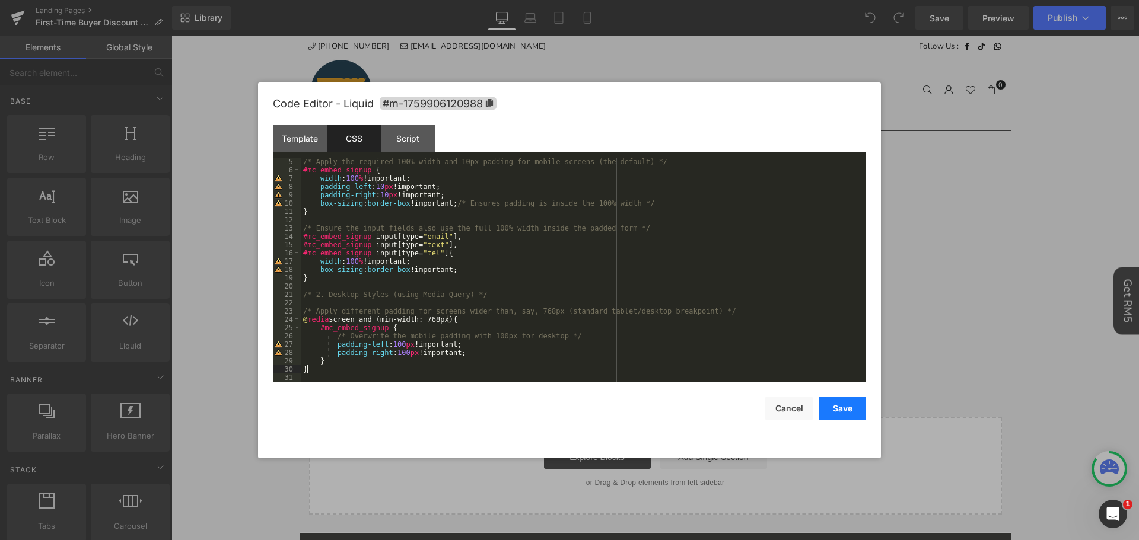
click at [850, 412] on button "Save" at bounding box center [842, 409] width 47 height 24
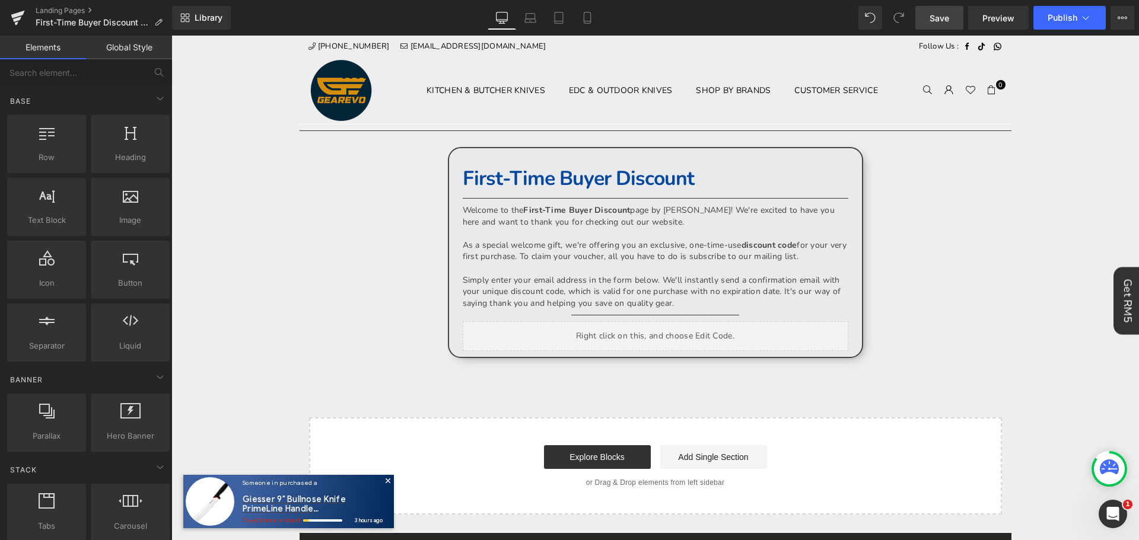
click at [944, 20] on span "Save" at bounding box center [940, 18] width 20 height 12
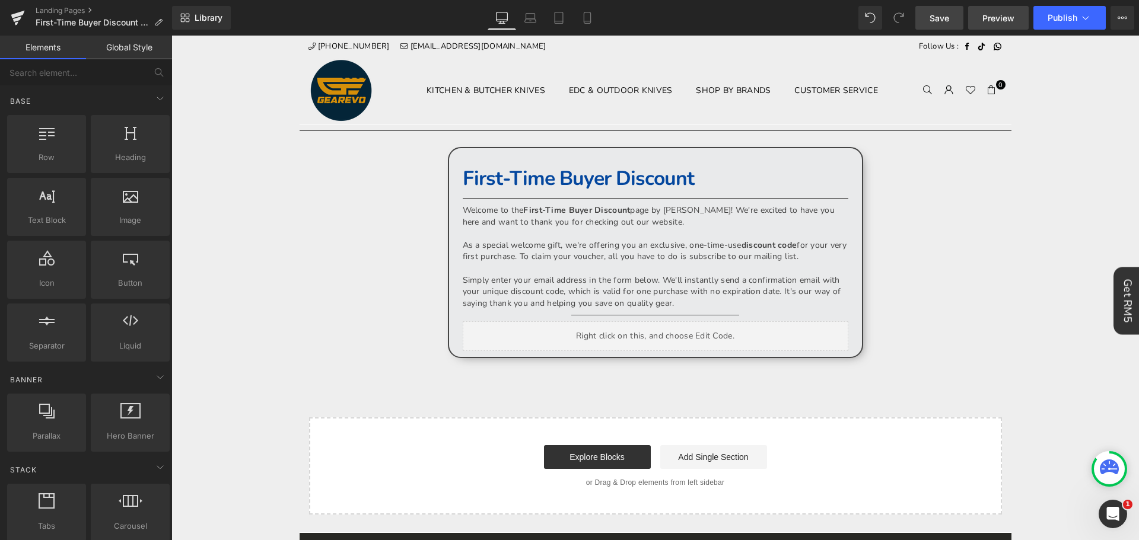
click at [998, 17] on span "Preview" at bounding box center [998, 18] width 32 height 12
